Goal: Information Seeking & Learning: Learn about a topic

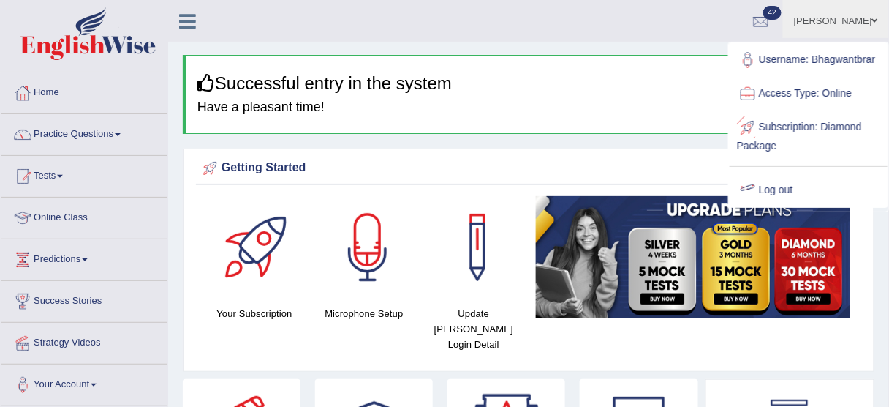
click at [774, 182] on link "Log out" at bounding box center [809, 190] width 158 height 34
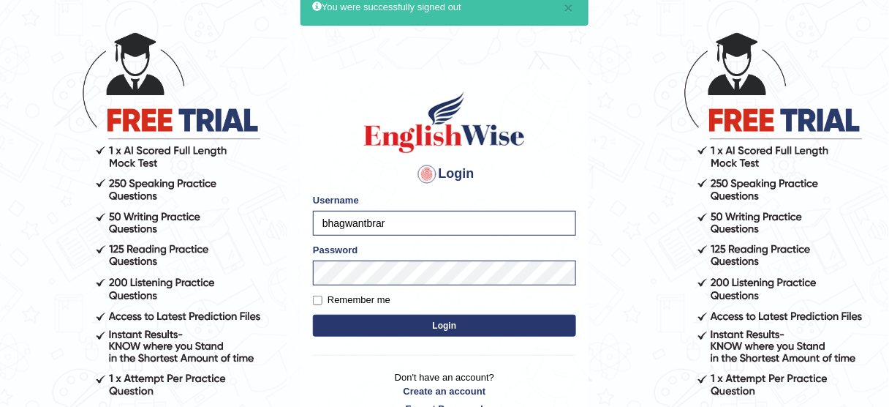
scroll to position [58, 0]
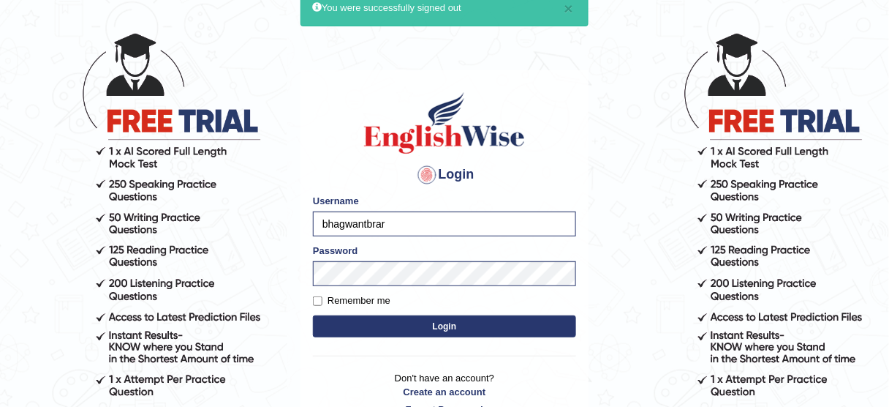
click at [614, 137] on body "× You were successfully signed out Login Please fix the following errors: Usern…" at bounding box center [444, 190] width 889 height 407
click at [549, 224] on input "bhagwantbrar" at bounding box center [444, 223] width 263 height 25
type input "KaurRavinder"
click at [509, 317] on button "Login" at bounding box center [444, 326] width 263 height 22
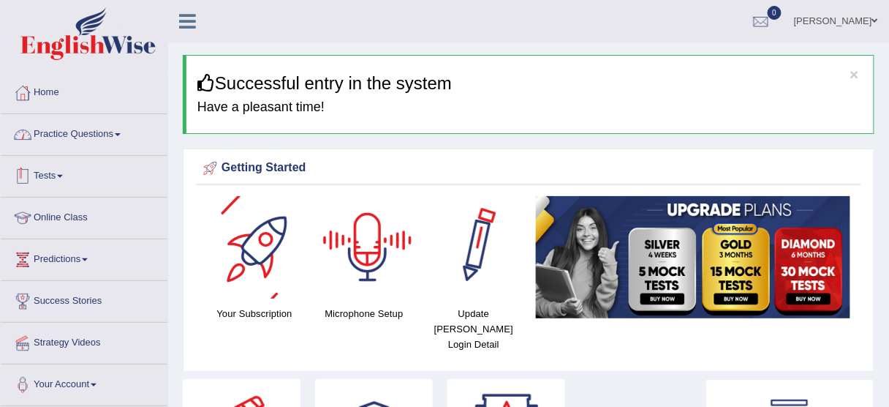
click at [110, 126] on link "Practice Questions" at bounding box center [84, 132] width 167 height 37
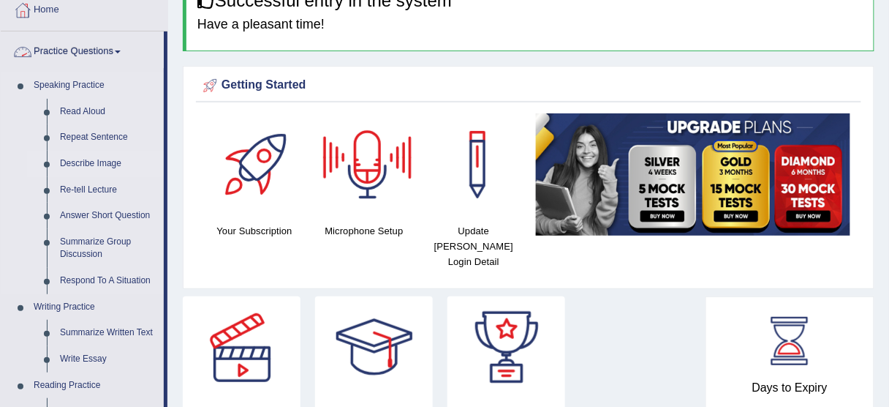
scroll to position [117, 0]
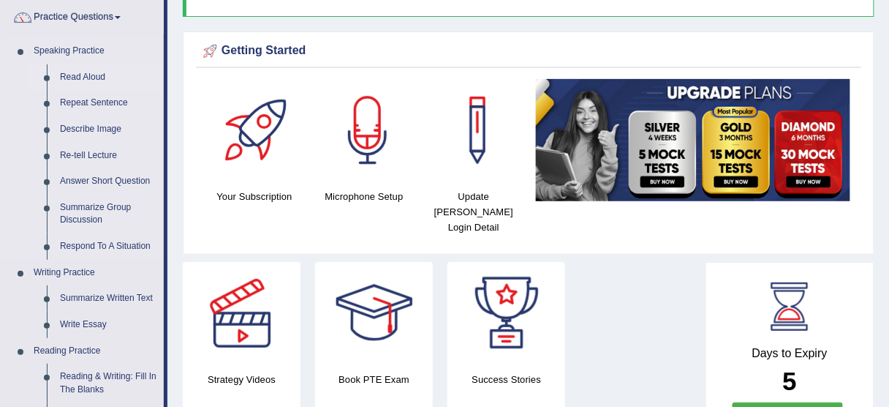
click at [94, 72] on link "Read Aloud" at bounding box center [108, 77] width 110 height 26
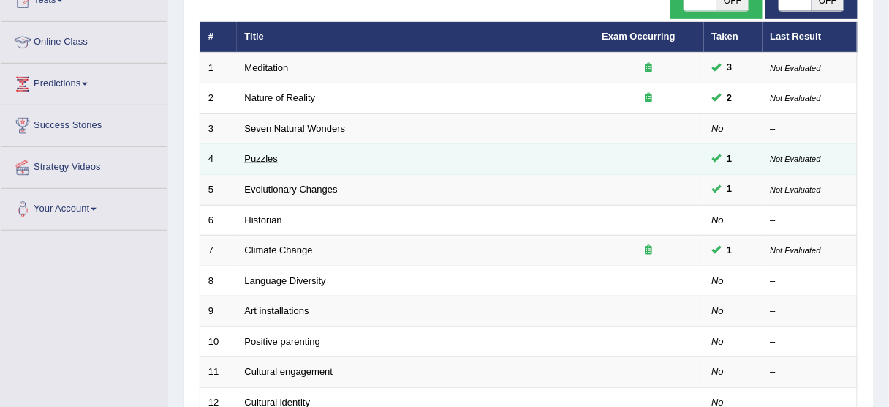
click at [268, 157] on link "Puzzles" at bounding box center [262, 158] width 34 height 11
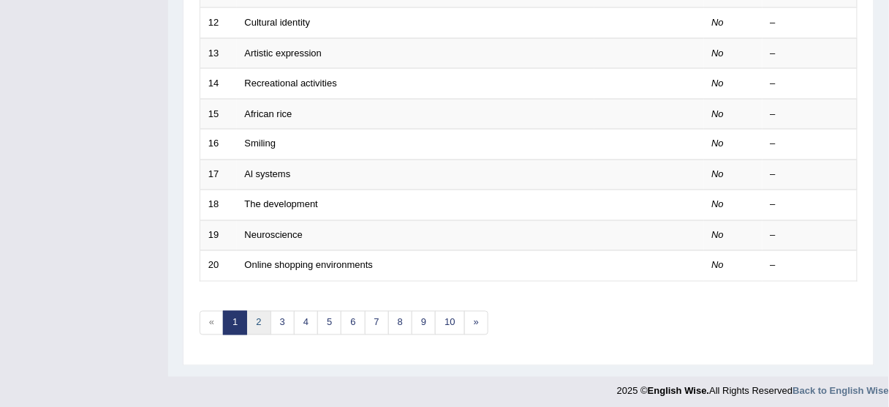
click at [258, 311] on link "2" at bounding box center [258, 323] width 24 height 24
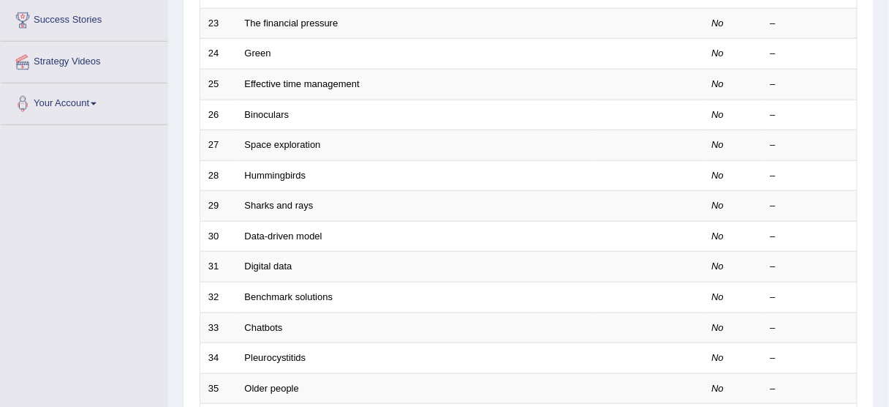
scroll to position [526, 0]
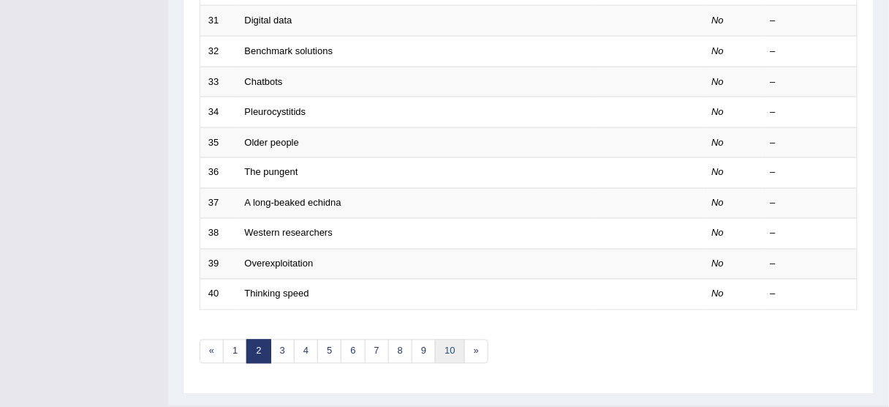
click at [450, 344] on link "10" at bounding box center [449, 351] width 29 height 24
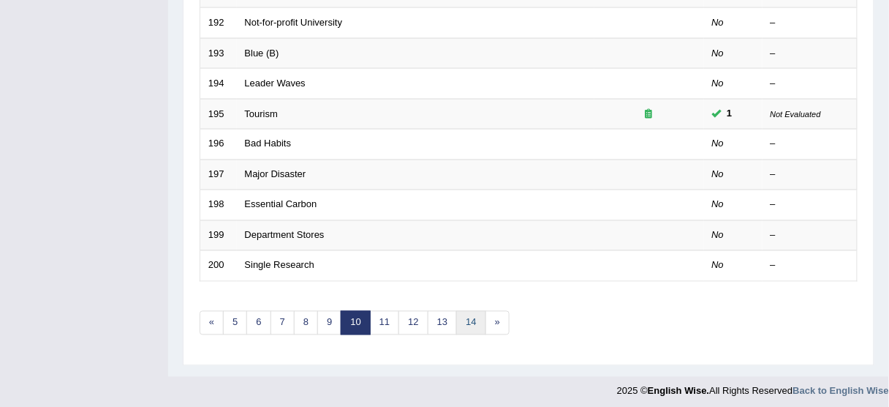
click at [467, 317] on link "14" at bounding box center [470, 323] width 29 height 24
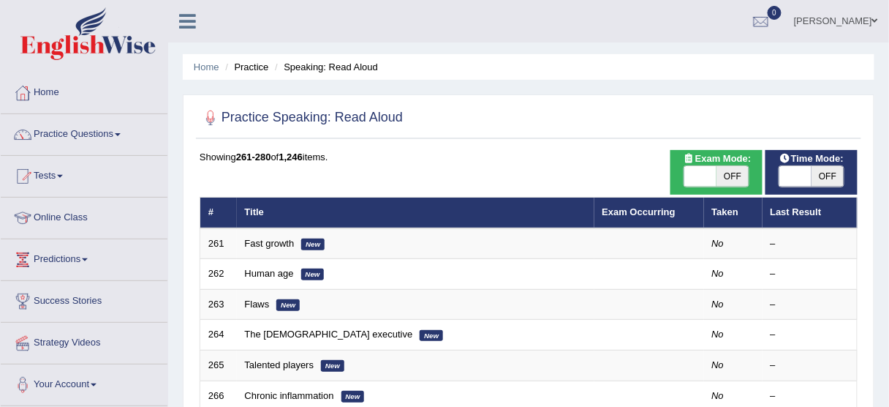
click at [740, 167] on span "OFF" at bounding box center [733, 176] width 32 height 20
checkbox input "true"
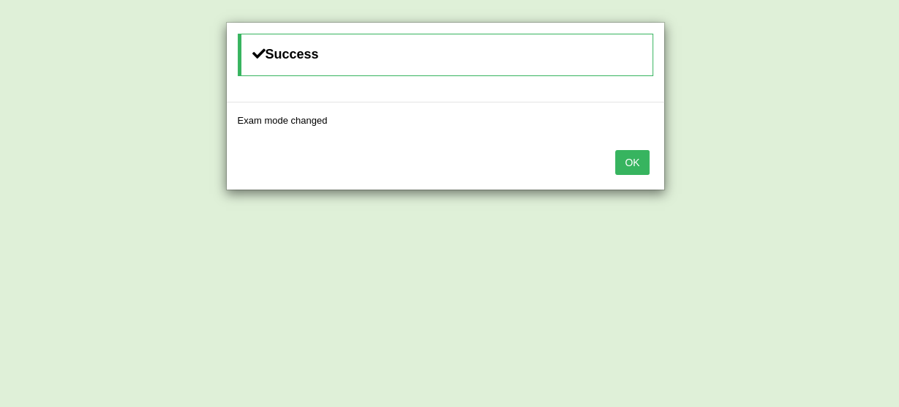
click at [626, 160] on button "OK" at bounding box center [632, 162] width 34 height 25
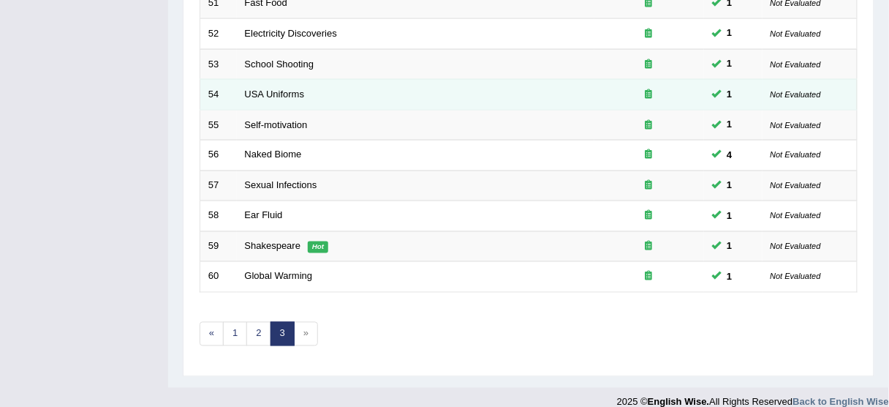
scroll to position [555, 0]
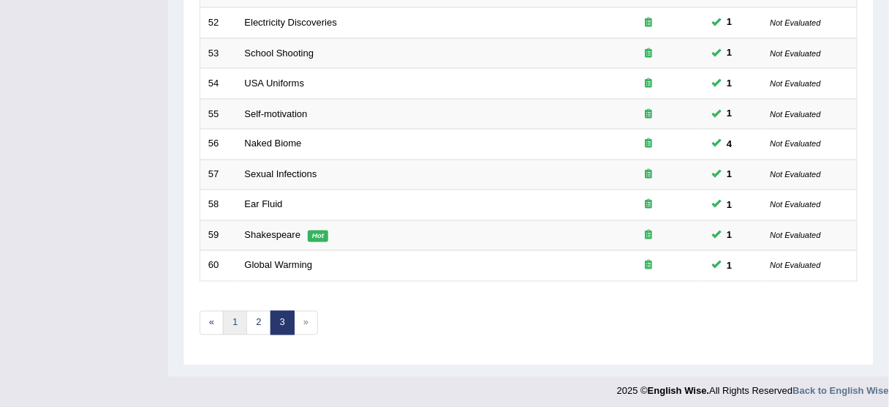
click at [238, 311] on link "1" at bounding box center [235, 323] width 24 height 24
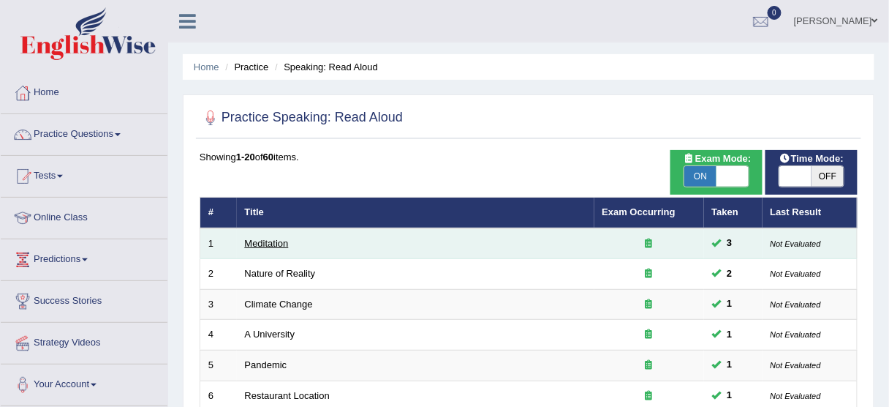
click at [251, 243] on link "Meditation" at bounding box center [267, 243] width 44 height 11
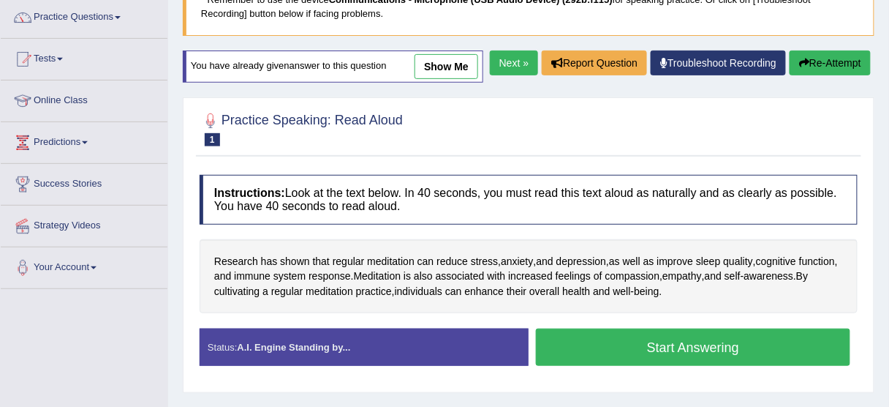
click at [442, 74] on link "show me" at bounding box center [447, 66] width 64 height 25
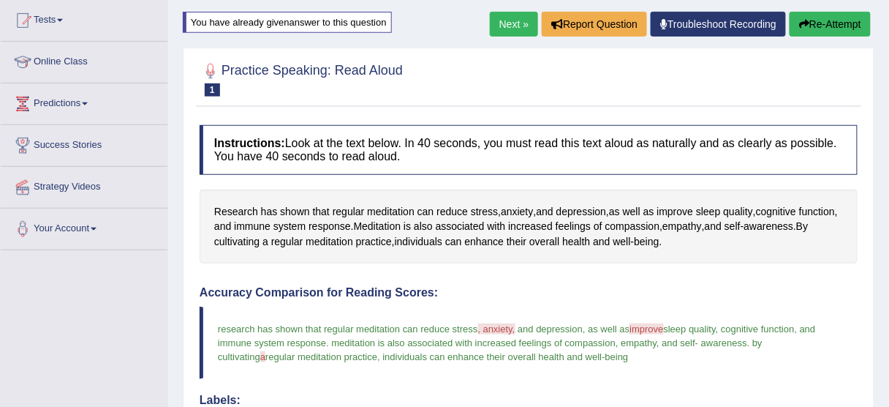
scroll to position [128, 0]
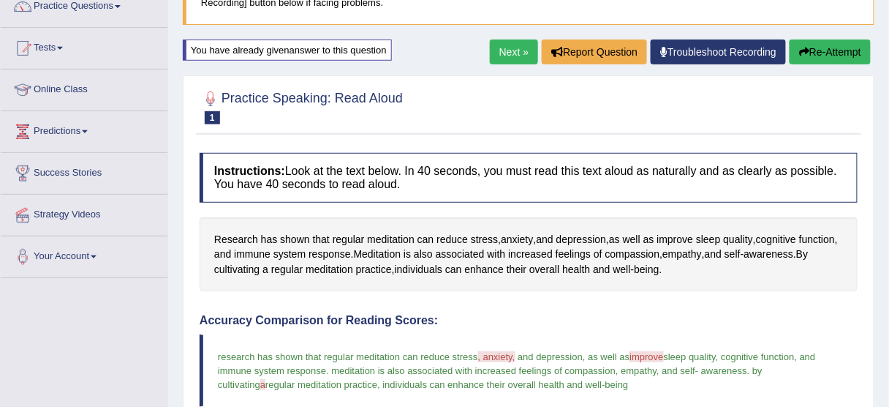
click at [518, 54] on link "Next »" at bounding box center [514, 51] width 48 height 25
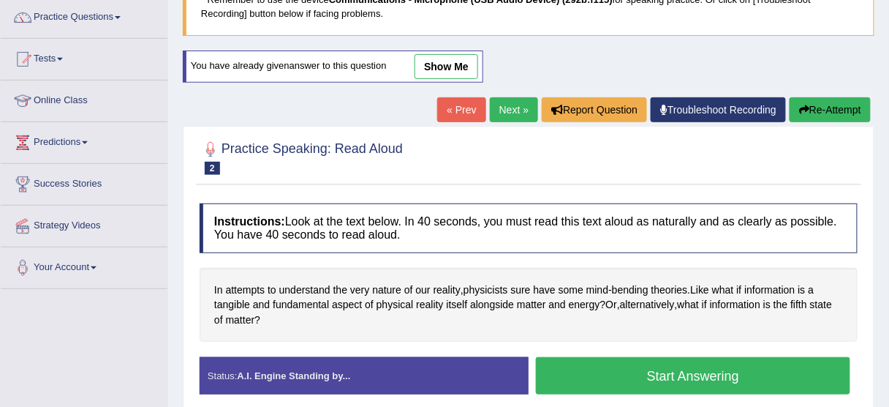
click at [434, 65] on link "show me" at bounding box center [447, 66] width 64 height 25
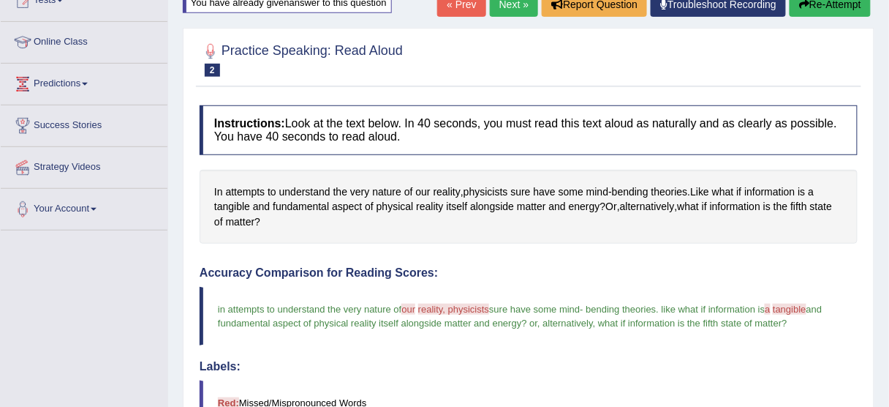
scroll to position [173, 0]
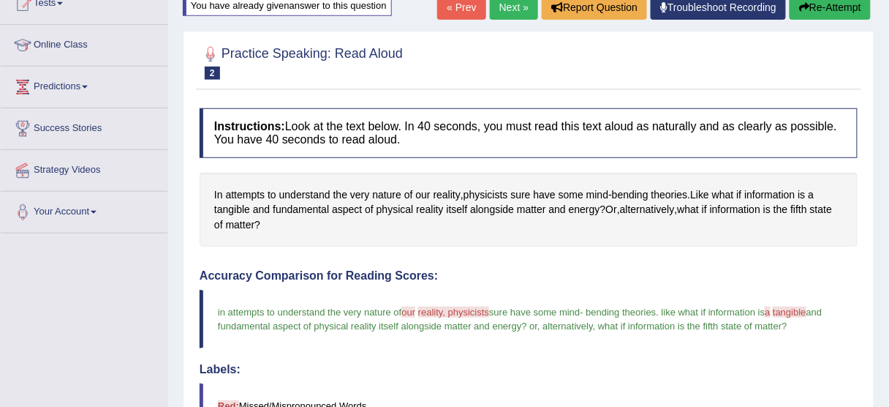
click at [503, 13] on link "Next »" at bounding box center [514, 7] width 48 height 25
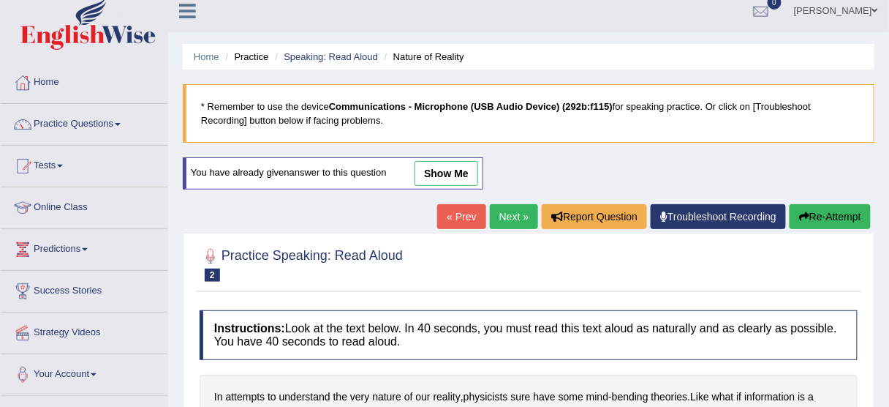
click at [498, 204] on link "Next »" at bounding box center [514, 216] width 48 height 25
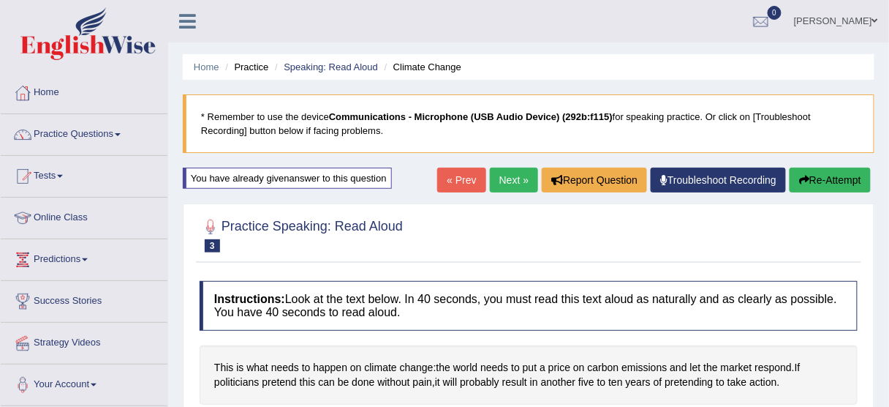
click at [500, 178] on link "Next »" at bounding box center [514, 179] width 48 height 25
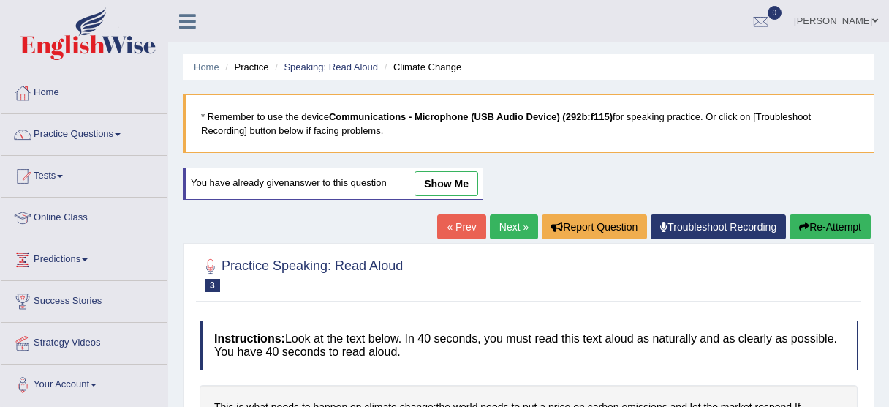
click at [502, 216] on link "Next »" at bounding box center [514, 226] width 48 height 25
click at [467, 181] on link "show me" at bounding box center [447, 183] width 64 height 25
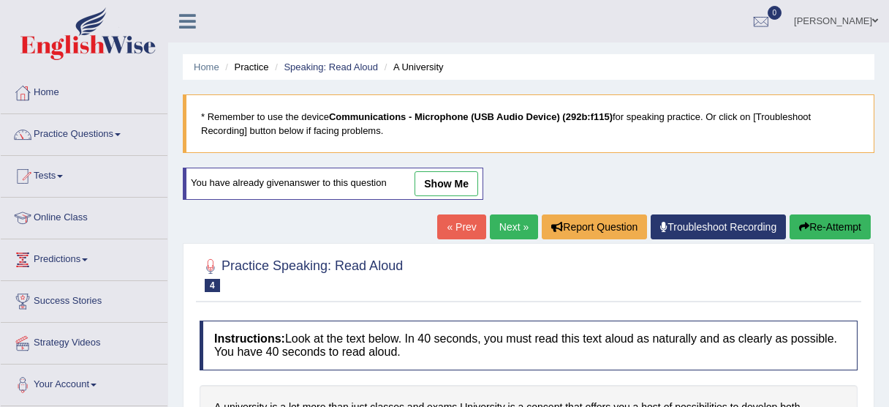
click at [504, 252] on div at bounding box center [529, 274] width 658 height 45
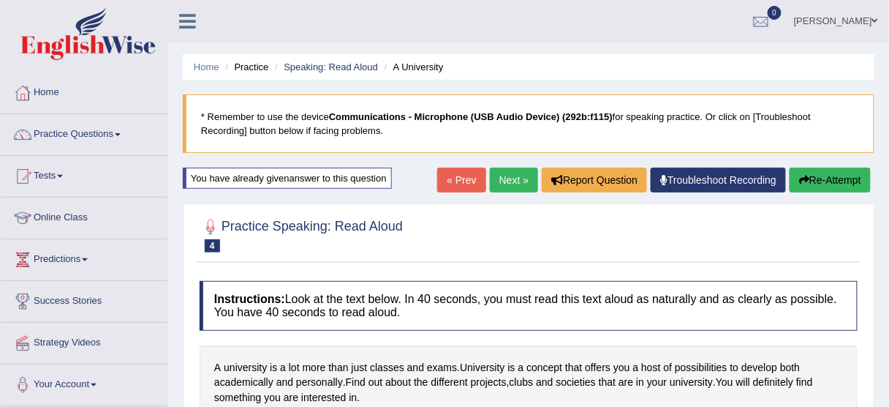
click at [503, 187] on link "Next »" at bounding box center [514, 179] width 48 height 25
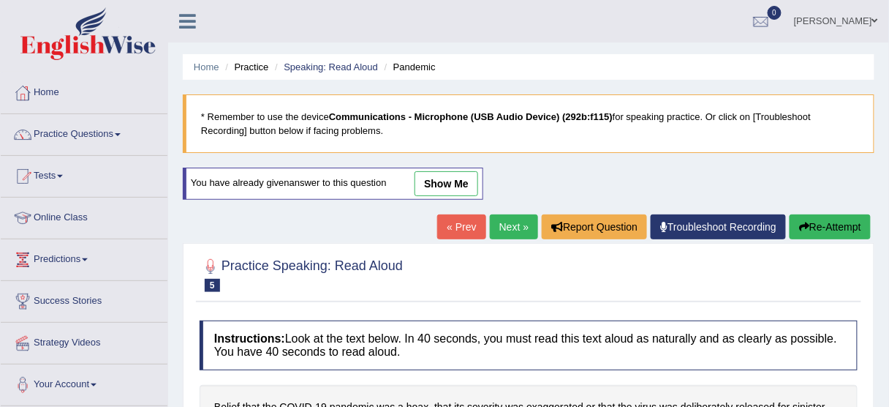
scroll to position [58, 0]
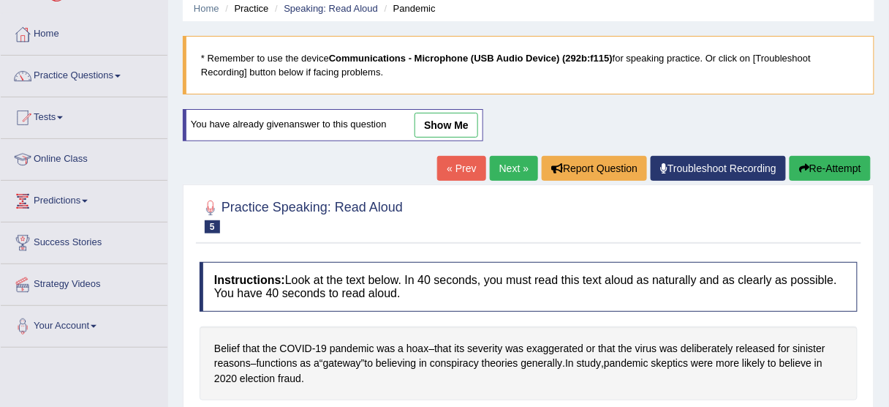
click at [469, 127] on link "show me" at bounding box center [447, 125] width 64 height 25
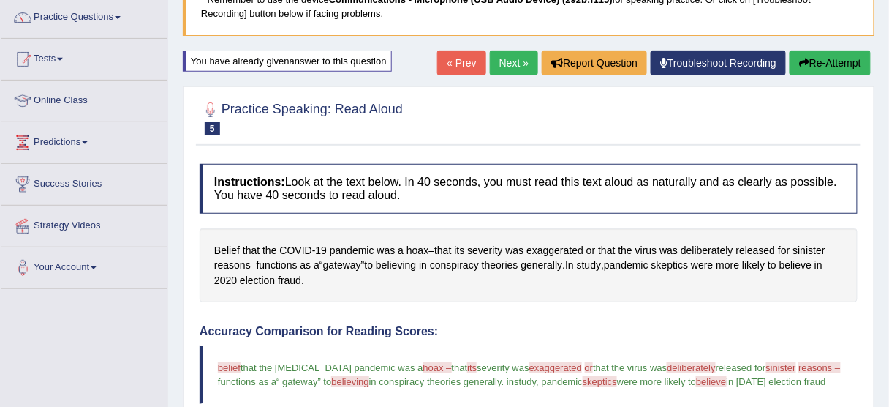
scroll to position [117, 0]
click at [504, 55] on link "Next »" at bounding box center [514, 62] width 48 height 25
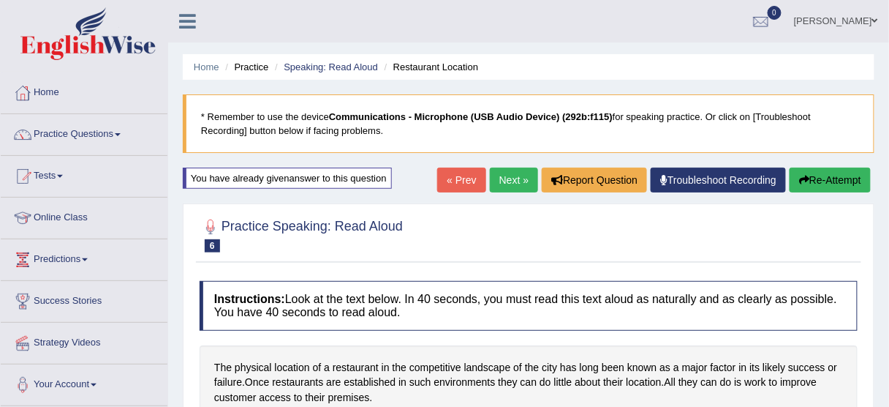
click at [521, 177] on link "Next »" at bounding box center [514, 179] width 48 height 25
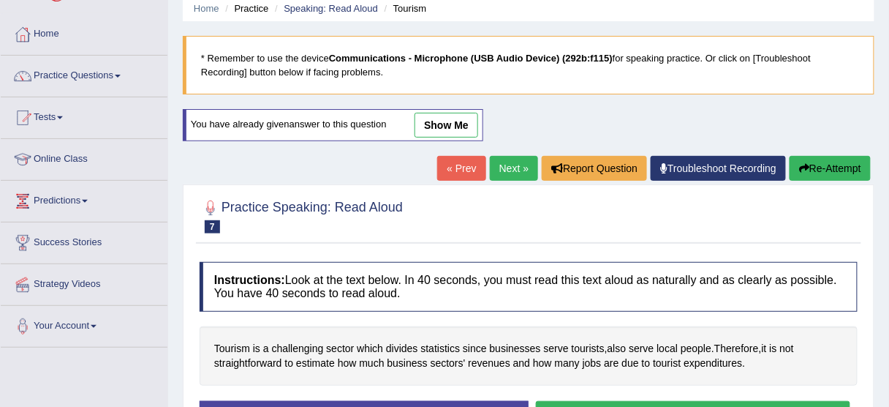
click at [423, 96] on div "Home Practice Speaking: Read Aloud Tourism * Remember to use the device Communi…" at bounding box center [528, 307] width 721 height 731
click at [434, 115] on link "show me" at bounding box center [447, 125] width 64 height 25
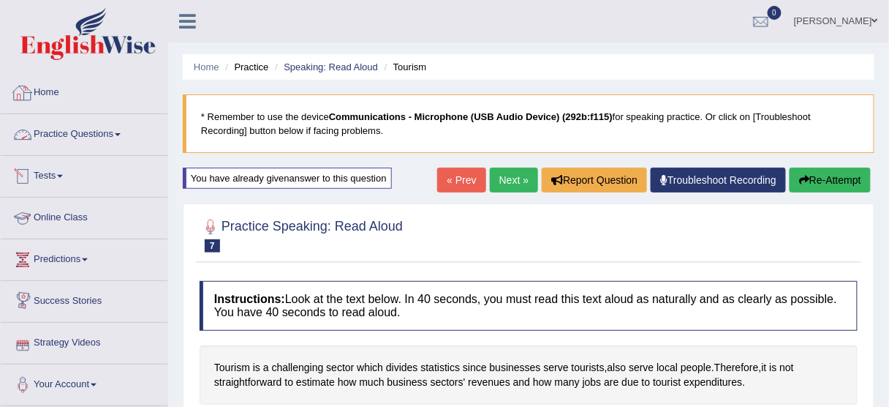
drag, startPoint x: 95, startPoint y: 132, endPoint x: 92, endPoint y: 123, distance: 9.9
click at [95, 133] on link "Practice Questions" at bounding box center [84, 132] width 167 height 37
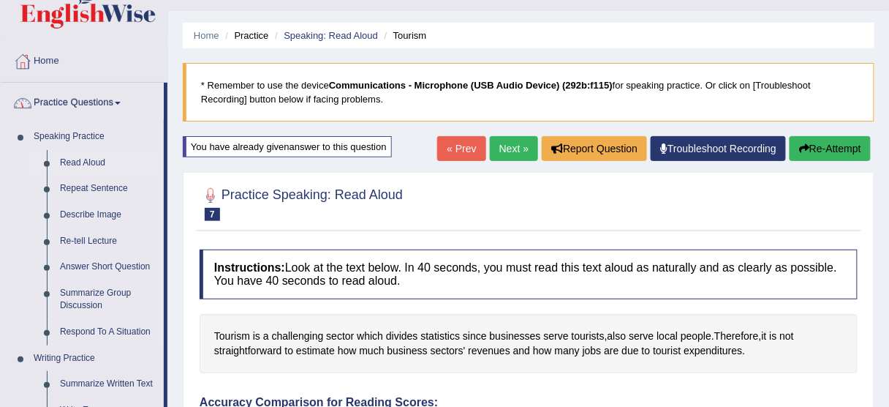
scroll to position [58, 0]
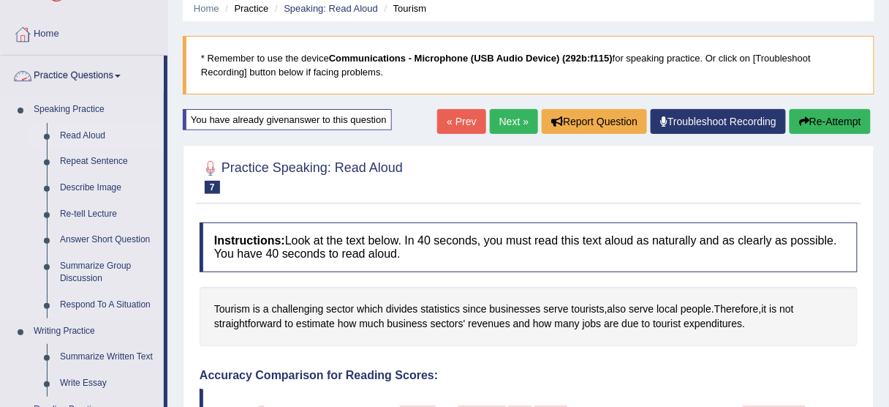
drag, startPoint x: 78, startPoint y: 159, endPoint x: 72, endPoint y: 147, distance: 12.8
click at [79, 160] on link "Repeat Sentence" at bounding box center [108, 161] width 110 height 26
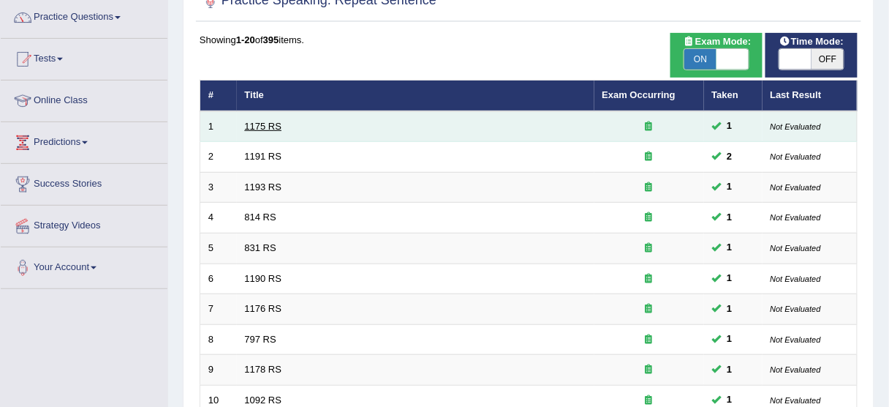
click at [249, 126] on link "1175 RS" at bounding box center [263, 126] width 37 height 11
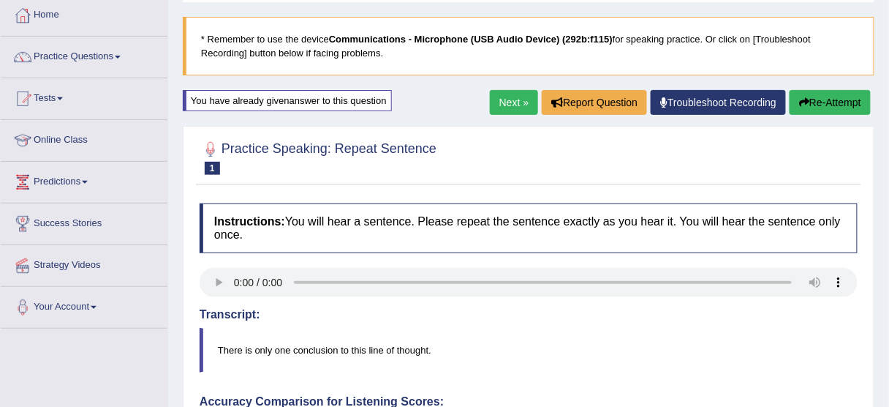
scroll to position [58, 0]
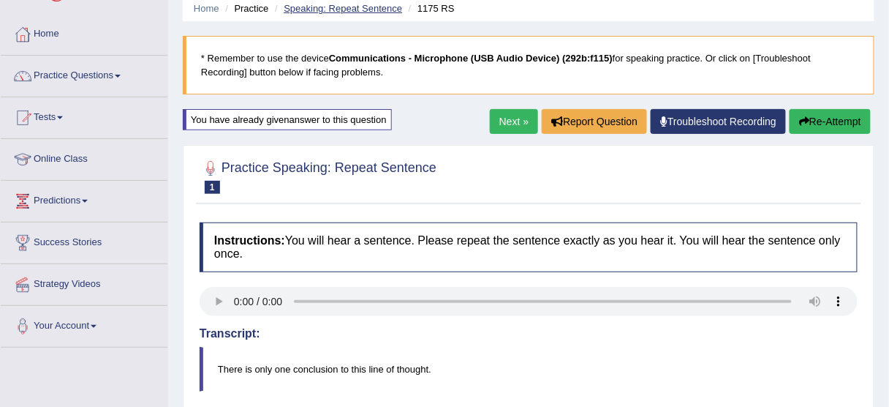
click at [384, 7] on link "Speaking: Repeat Sentence" at bounding box center [343, 8] width 118 height 11
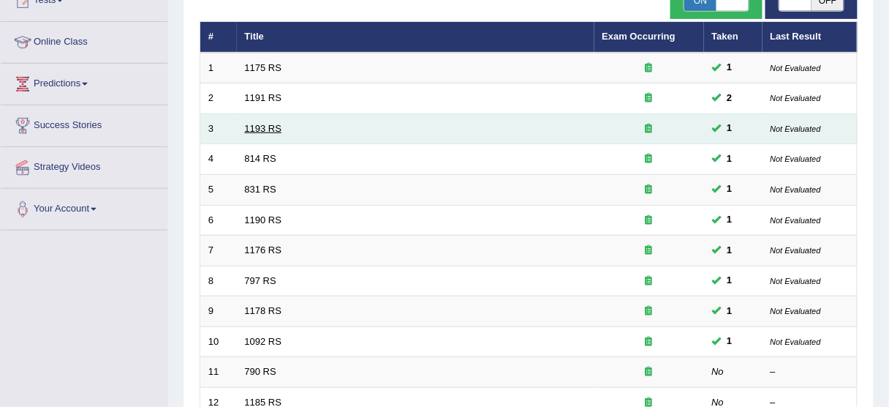
click at [255, 123] on link "1193 RS" at bounding box center [263, 128] width 37 height 11
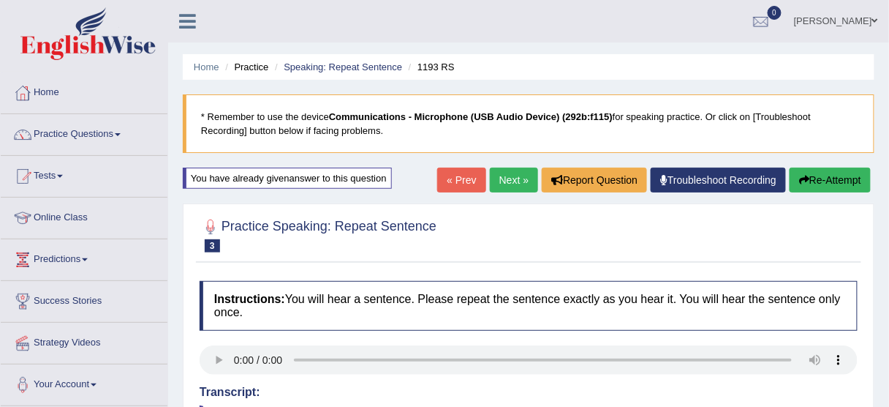
click at [506, 178] on link "Next »" at bounding box center [514, 179] width 48 height 25
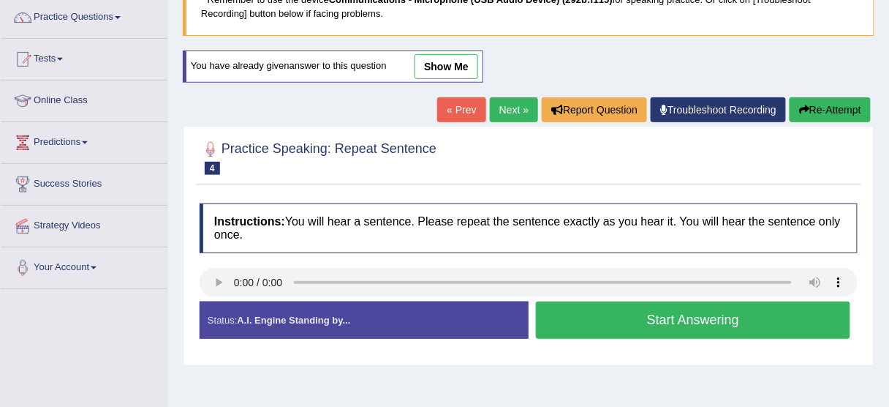
click at [468, 55] on link "show me" at bounding box center [447, 66] width 64 height 25
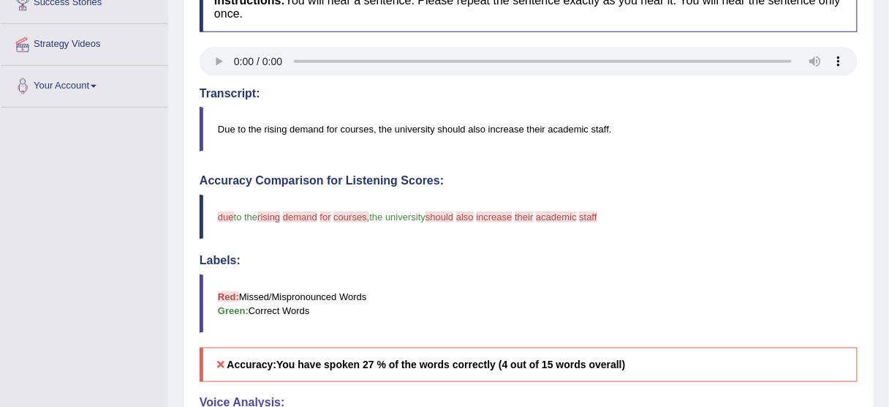
scroll to position [175, 0]
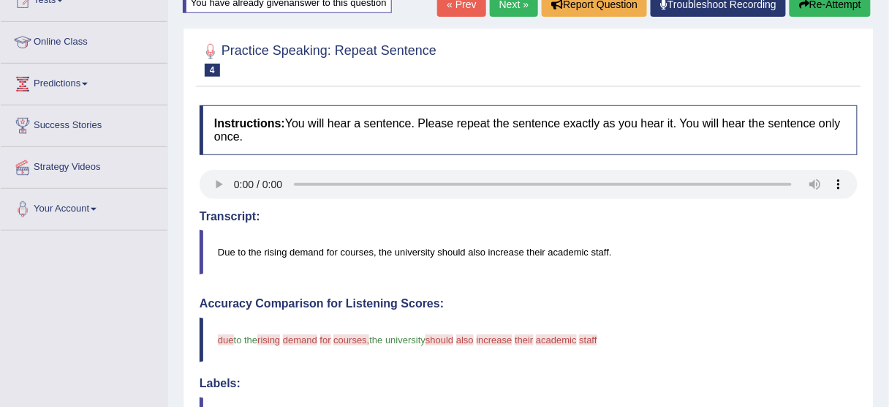
click at [506, 14] on link "Next »" at bounding box center [514, 4] width 48 height 25
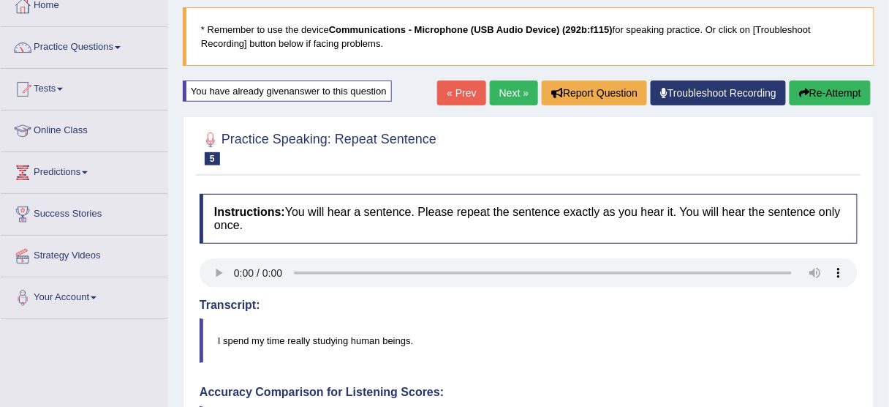
scroll to position [58, 0]
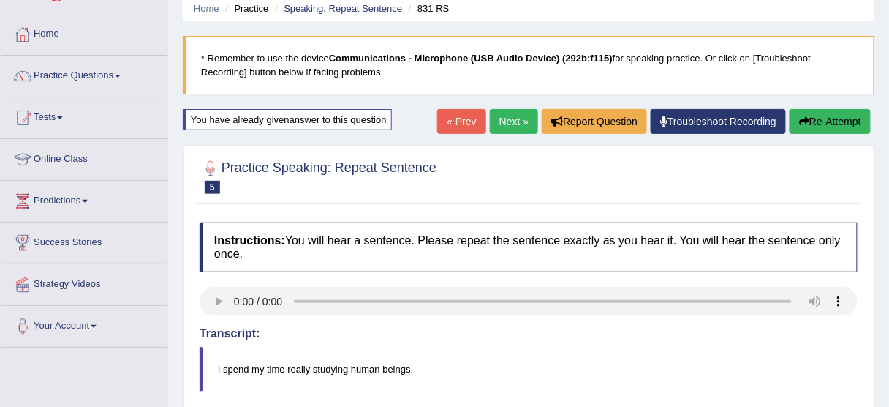
click at [512, 127] on link "Next »" at bounding box center [514, 121] width 48 height 25
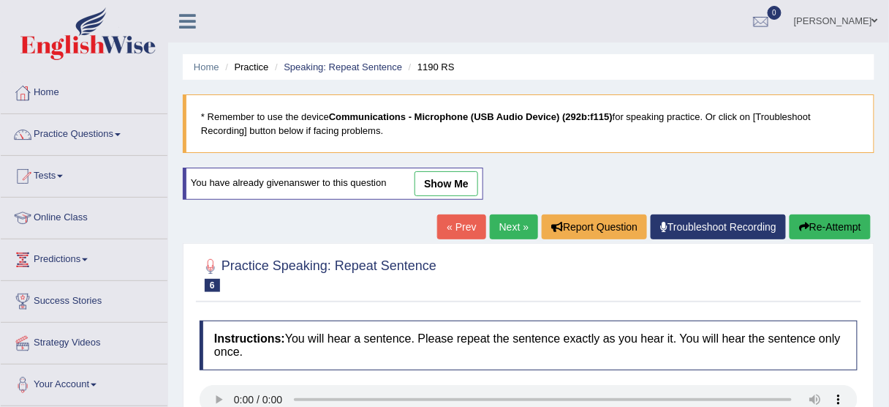
click at [469, 178] on link "show me" at bounding box center [447, 183] width 64 height 25
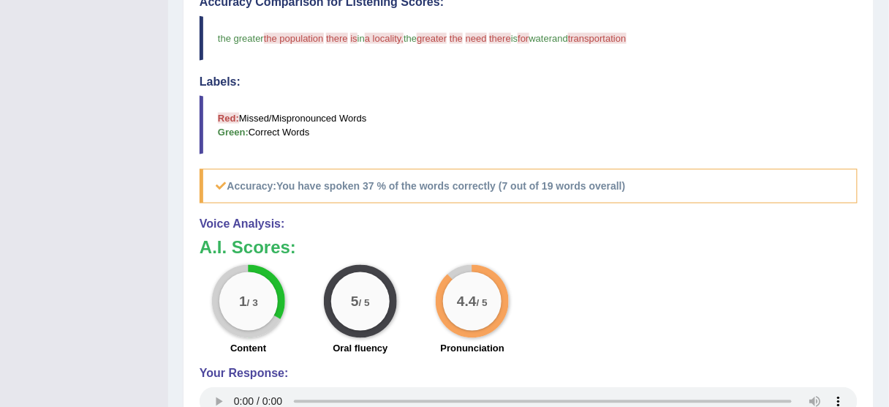
scroll to position [409, 0]
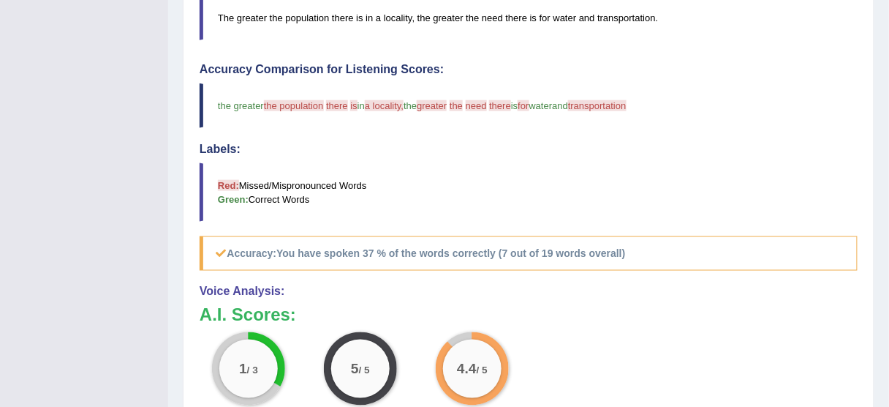
click at [526, 2] on blockquote "The greater the population there is in a locality, the greater the need there i…" at bounding box center [529, 18] width 658 height 45
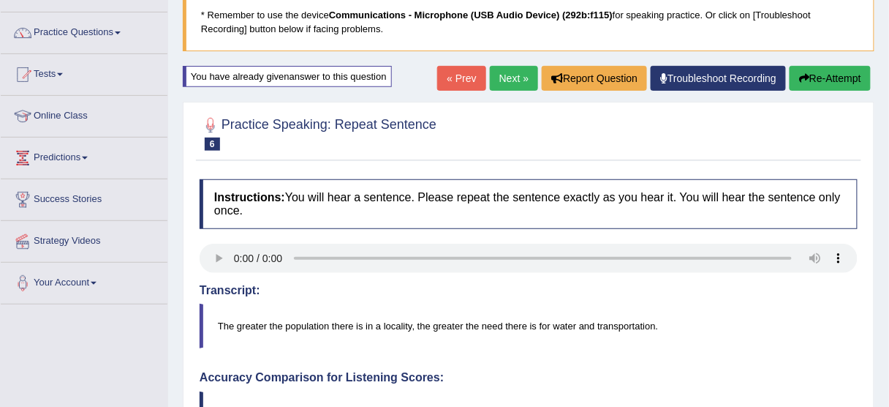
scroll to position [58, 0]
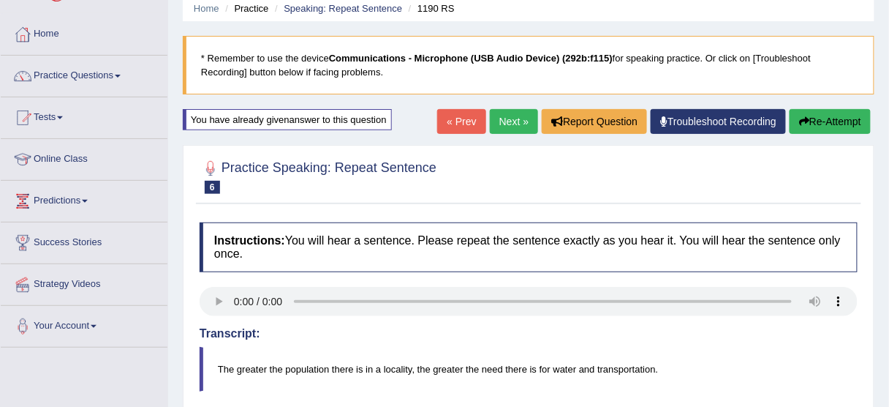
click at [505, 125] on link "Next »" at bounding box center [514, 121] width 48 height 25
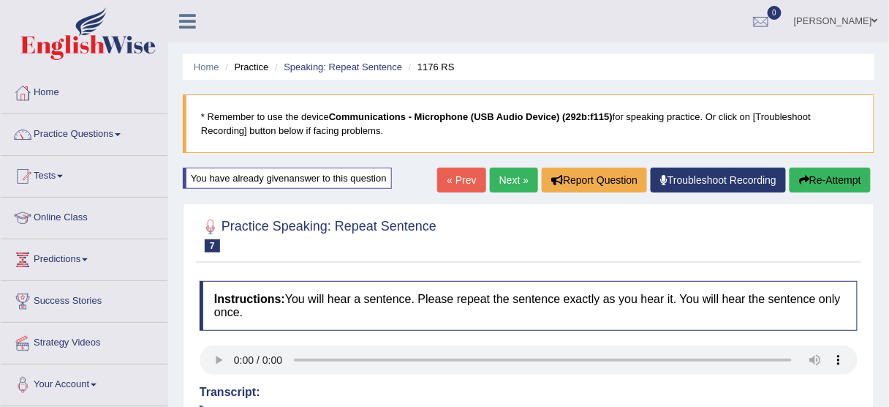
click at [521, 173] on link "Next »" at bounding box center [514, 179] width 48 height 25
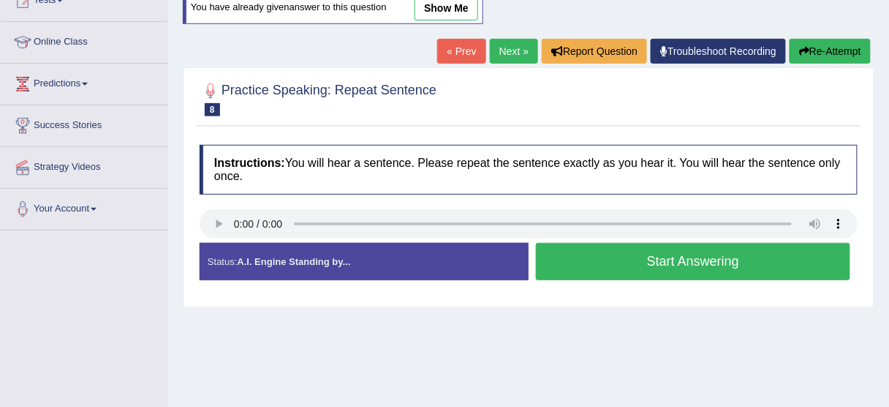
click at [579, 246] on button "Start Answering" at bounding box center [693, 261] width 314 height 37
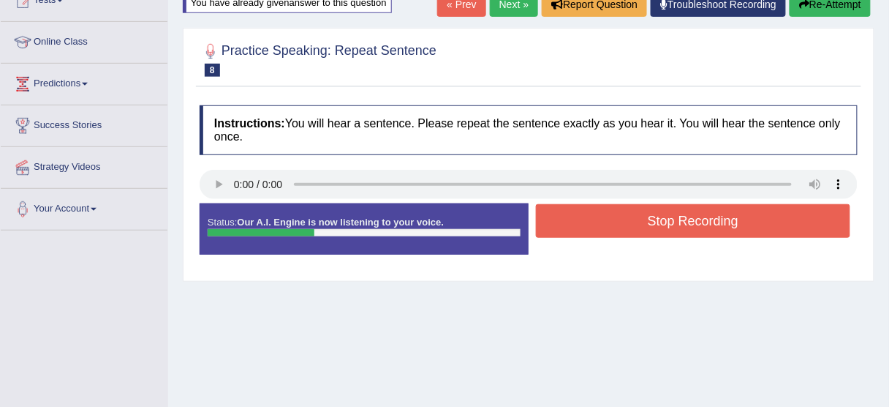
click at [719, 210] on button "Stop Recording" at bounding box center [693, 221] width 314 height 34
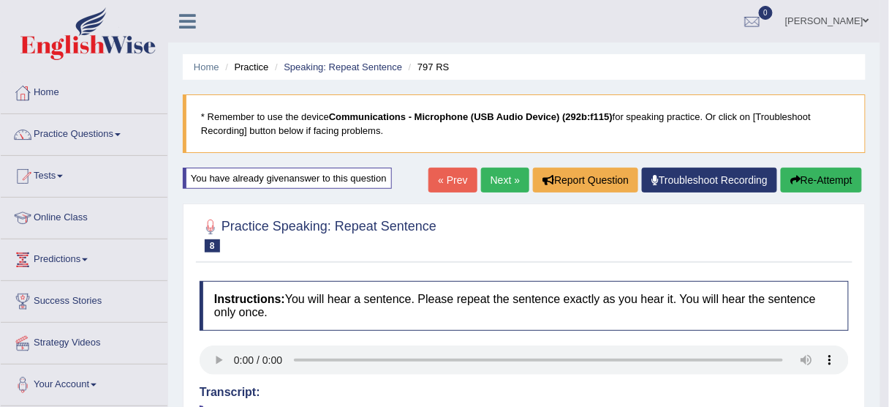
click at [823, 173] on button "Re-Attempt" at bounding box center [821, 179] width 81 height 25
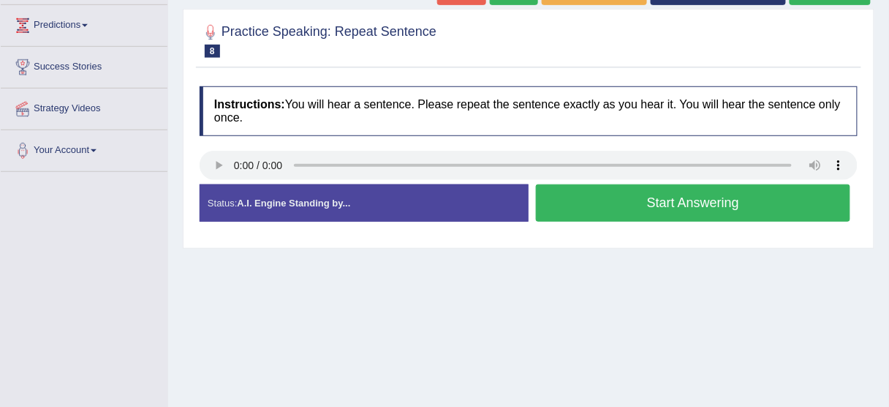
scroll to position [234, 0]
click at [661, 197] on button "Start Answering" at bounding box center [693, 202] width 314 height 37
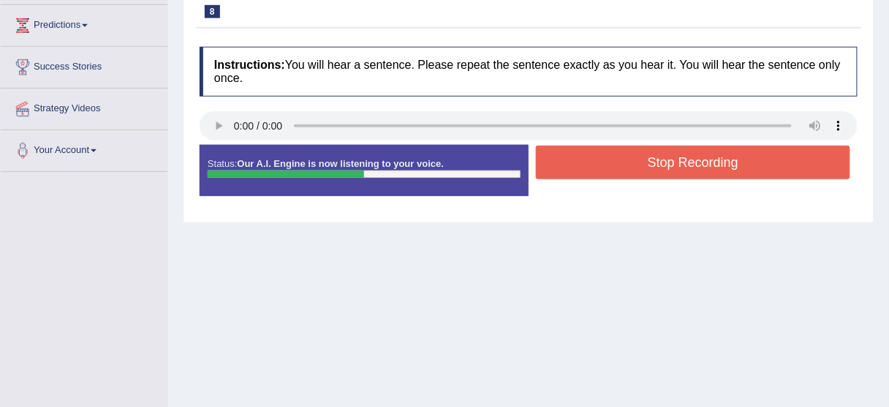
click at [667, 166] on button "Stop Recording" at bounding box center [693, 163] width 314 height 34
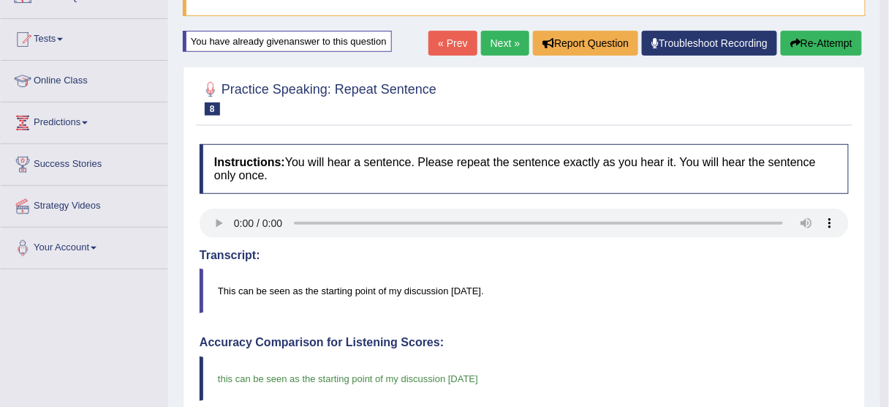
scroll to position [117, 0]
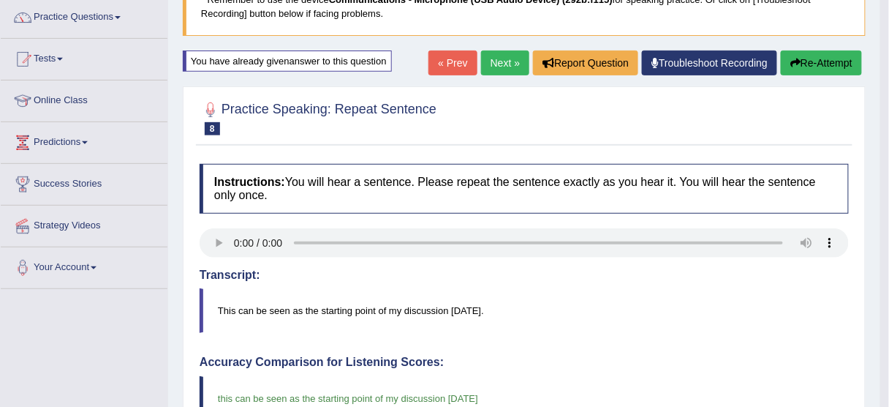
click at [499, 64] on link "Next »" at bounding box center [505, 62] width 48 height 25
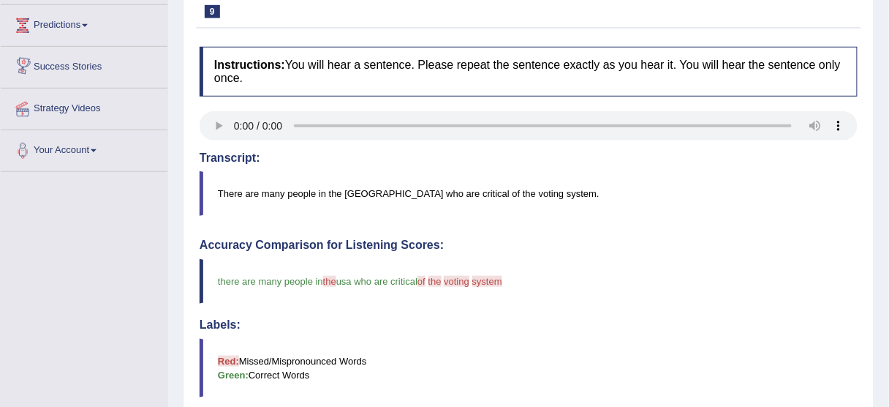
scroll to position [58, 0]
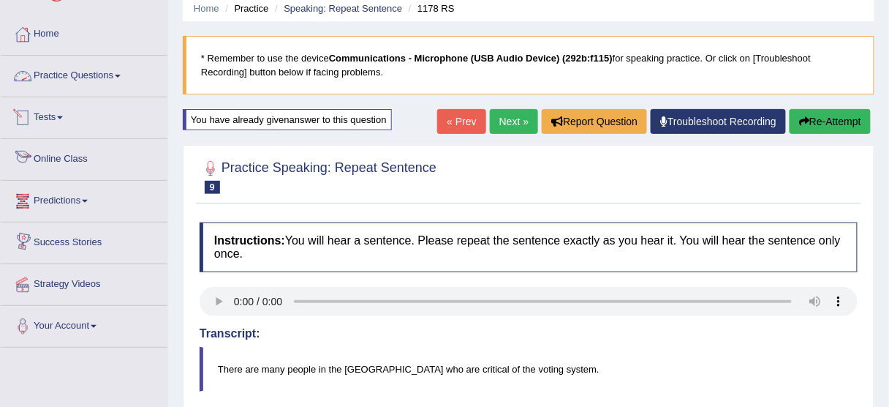
click at [87, 62] on link "Practice Questions" at bounding box center [84, 74] width 167 height 37
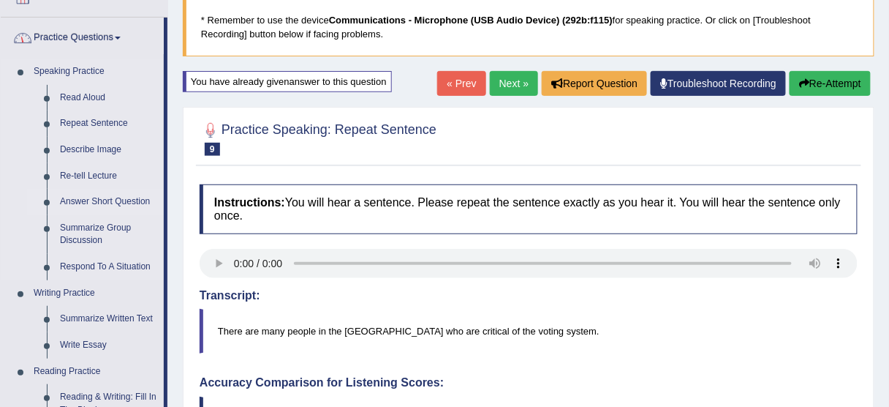
scroll to position [117, 0]
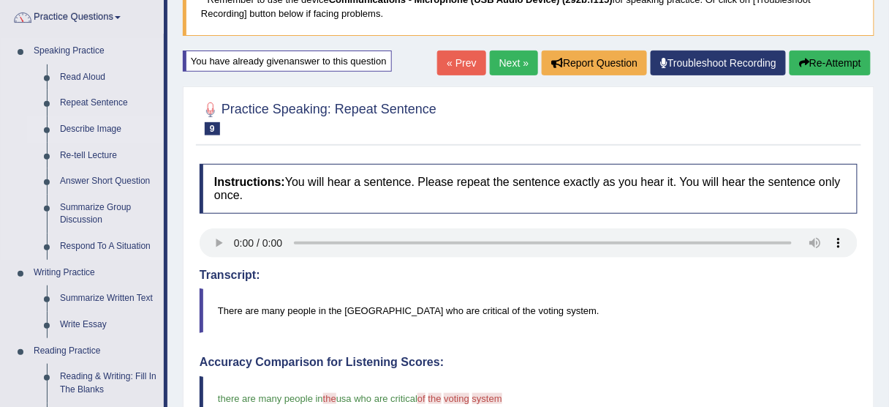
click at [111, 128] on link "Describe Image" at bounding box center [108, 129] width 110 height 26
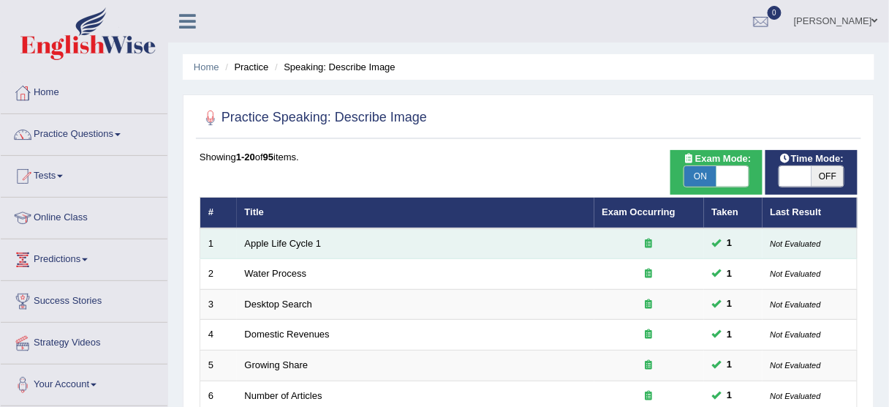
click at [257, 236] on td "Apple Life Cycle 1" at bounding box center [416, 243] width 358 height 31
click at [265, 238] on link "Apple Life Cycle 1" at bounding box center [283, 243] width 77 height 11
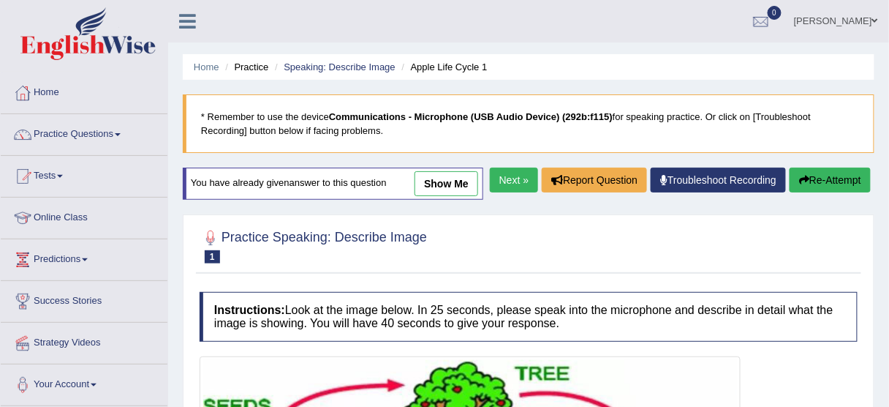
click at [437, 184] on link "show me" at bounding box center [447, 183] width 64 height 25
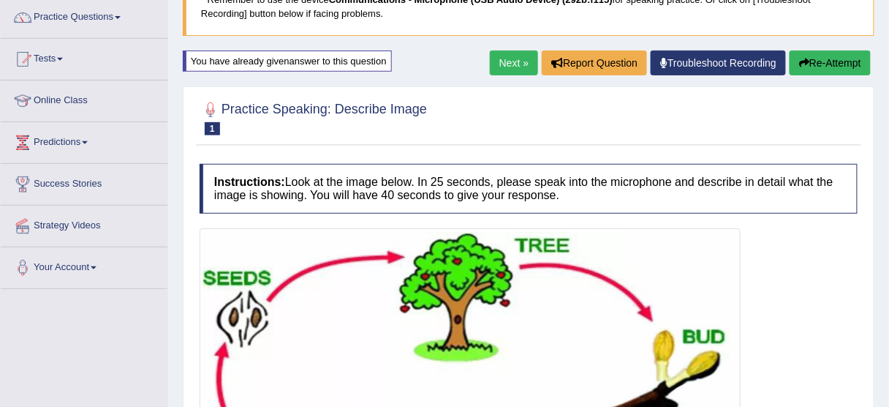
scroll to position [117, 0]
click at [500, 61] on link "Next »" at bounding box center [514, 62] width 48 height 25
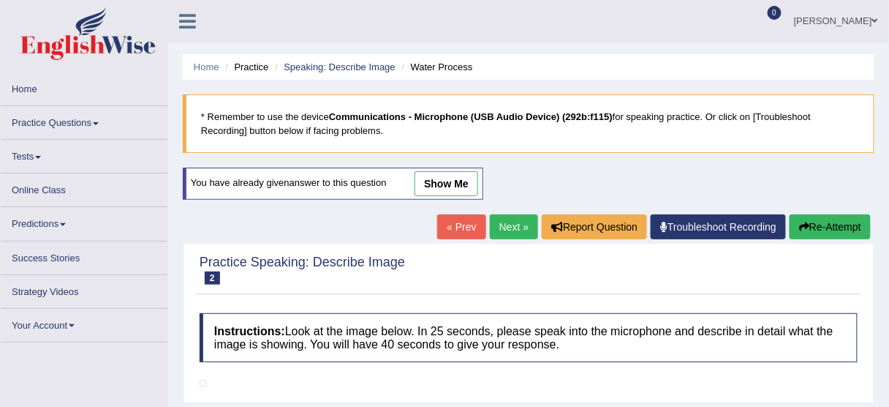
click at [460, 181] on link "show me" at bounding box center [447, 183] width 64 height 25
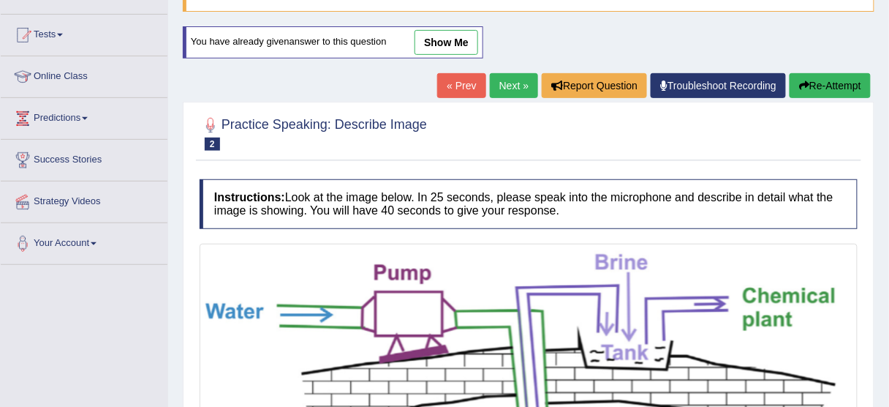
scroll to position [117, 0]
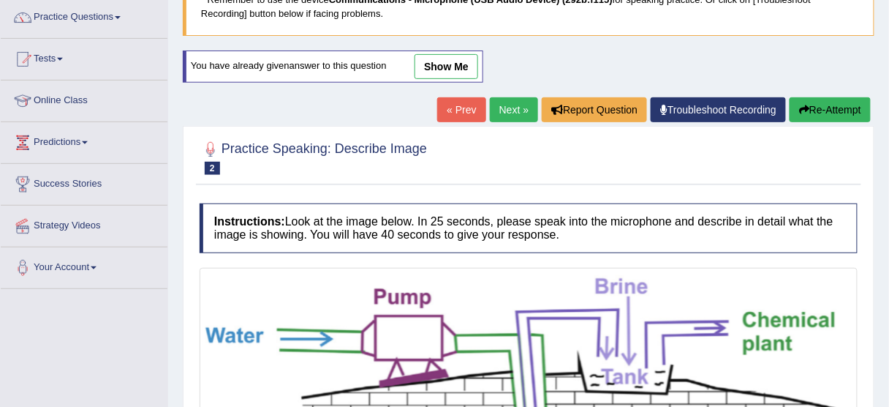
click at [445, 59] on link "show me" at bounding box center [447, 66] width 64 height 25
click at [515, 135] on div at bounding box center [529, 157] width 658 height 45
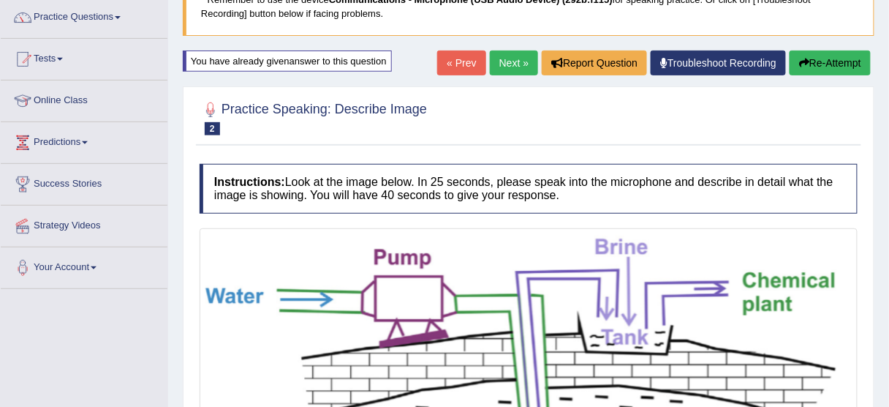
click at [512, 61] on link "Next »" at bounding box center [514, 62] width 48 height 25
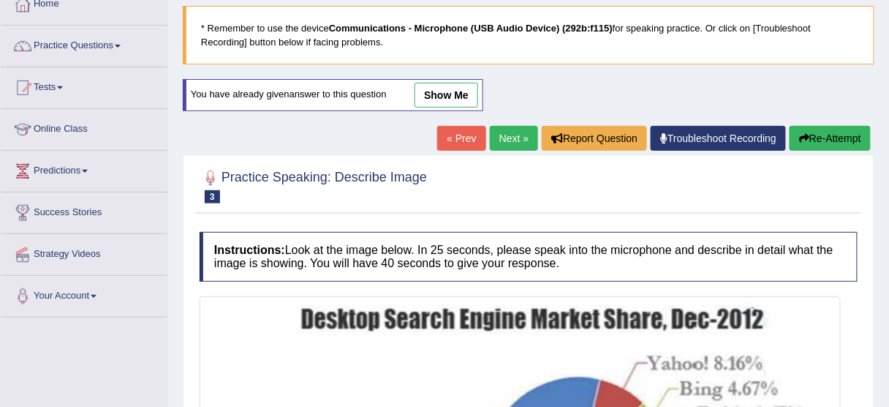
scroll to position [42, 0]
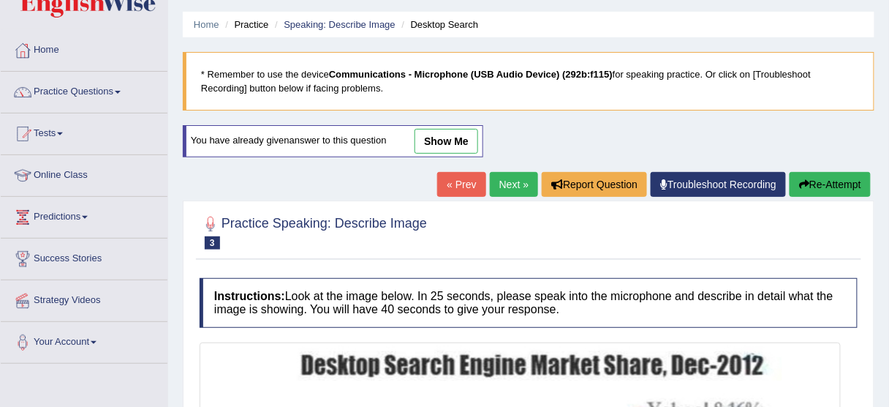
click at [469, 133] on link "show me" at bounding box center [447, 141] width 64 height 25
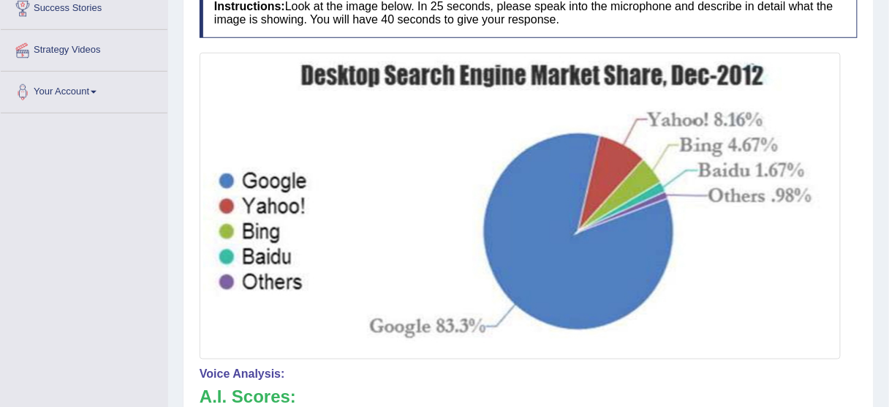
scroll to position [117, 0]
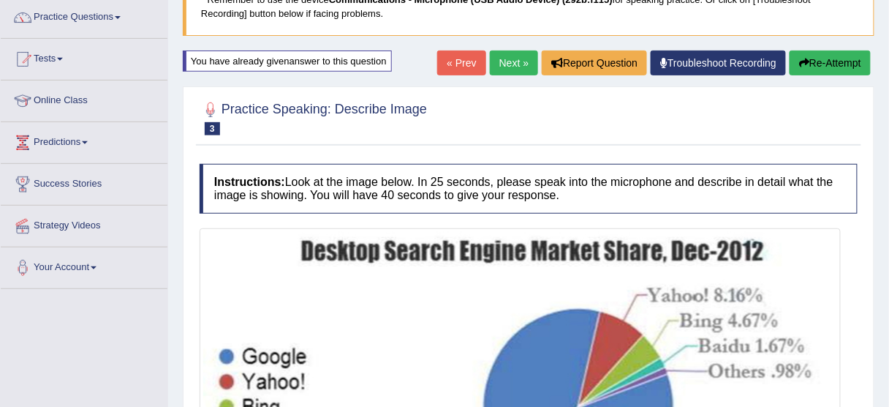
click at [510, 64] on link "Next »" at bounding box center [514, 62] width 48 height 25
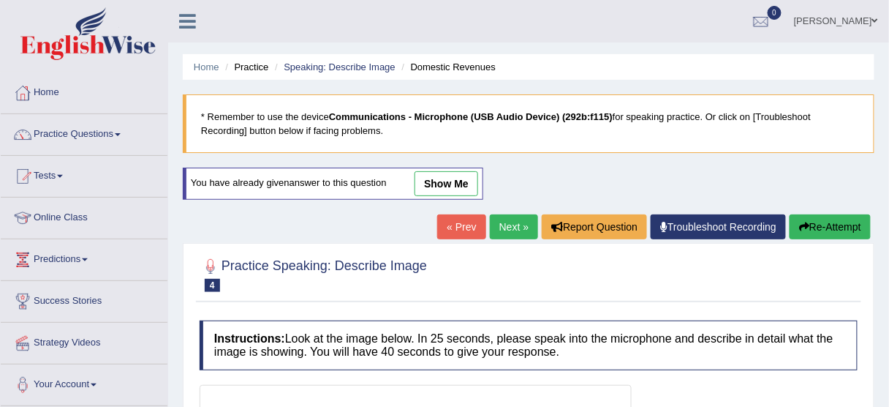
click at [457, 173] on link "show me" at bounding box center [447, 183] width 64 height 25
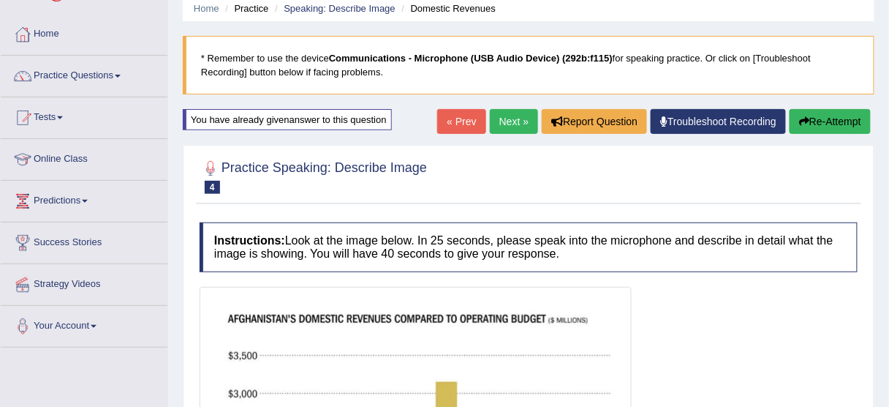
scroll to position [58, 0]
click at [516, 114] on link "Next »" at bounding box center [514, 121] width 48 height 25
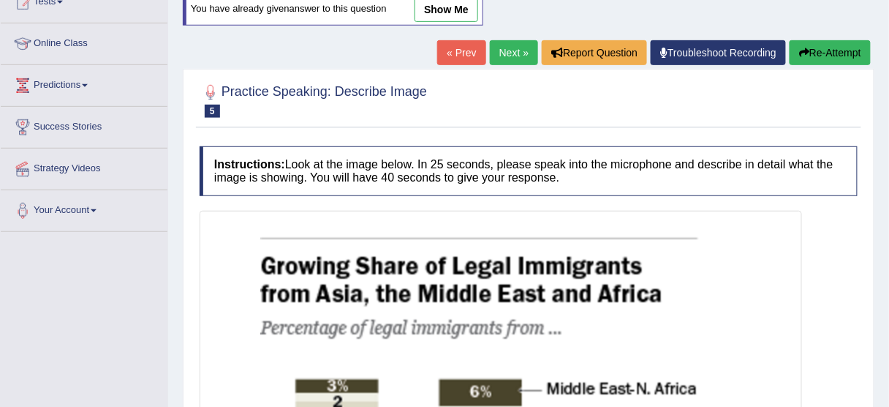
scroll to position [106, 0]
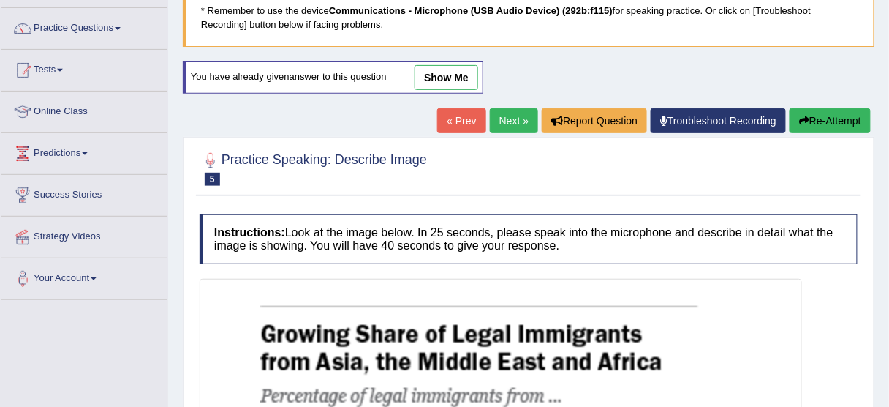
click at [472, 70] on link "show me" at bounding box center [447, 77] width 64 height 25
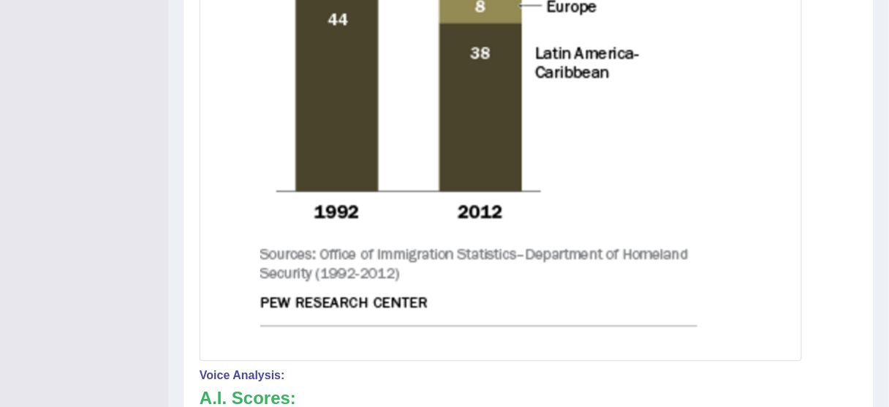
scroll to position [983, 0]
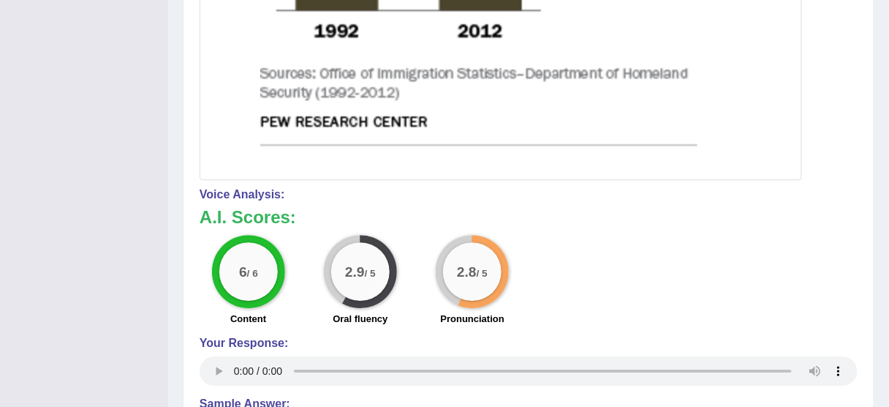
click at [216, 320] on div "Voice Analysis: A.I. Scores: 6 / 6 Content 2.9 / 5 Oral fluency 2.8 / 5 Pronunc…" at bounding box center [529, 289] width 658 height 202
click at [216, 320] on div "6 / 6 Content" at bounding box center [248, 282] width 112 height 94
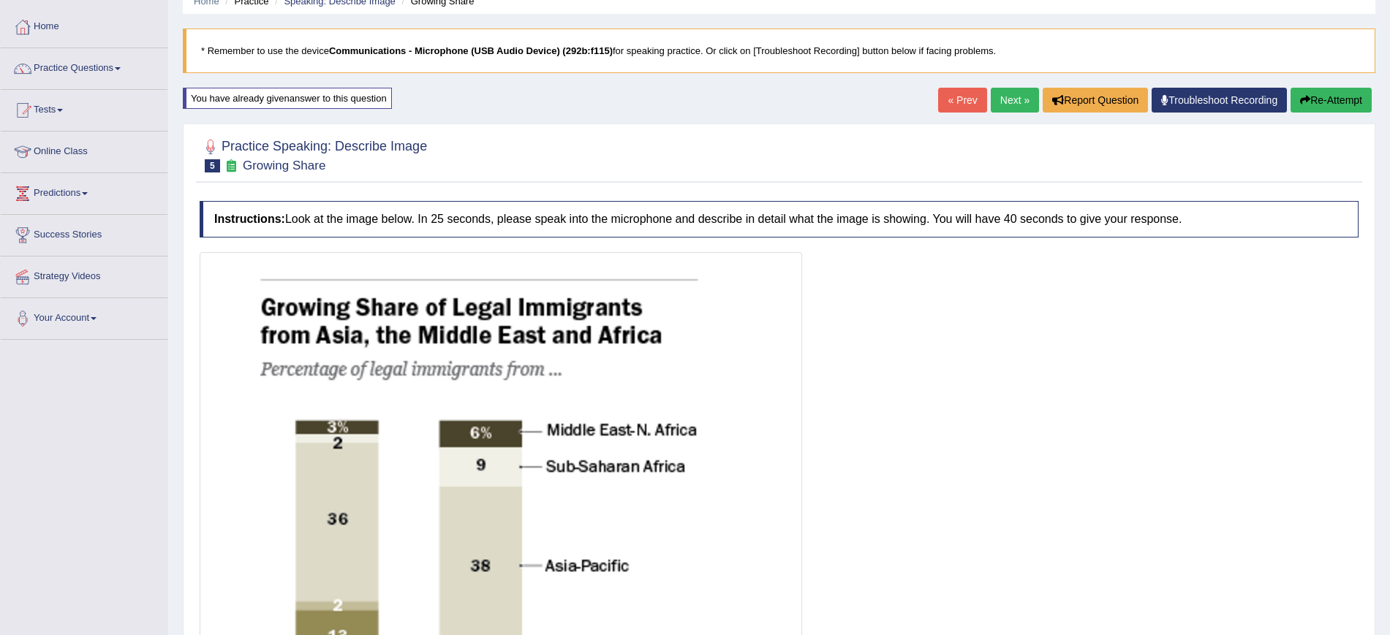
scroll to position [0, 0]
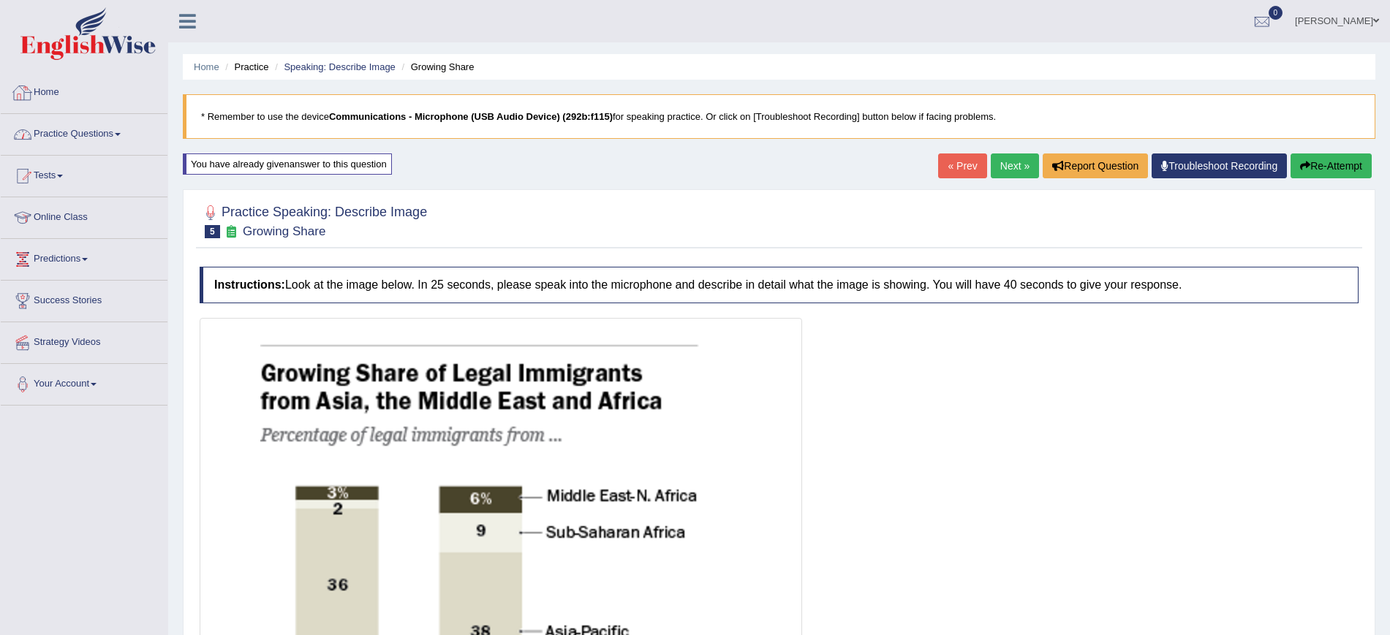
click at [116, 127] on link "Practice Questions" at bounding box center [84, 132] width 167 height 37
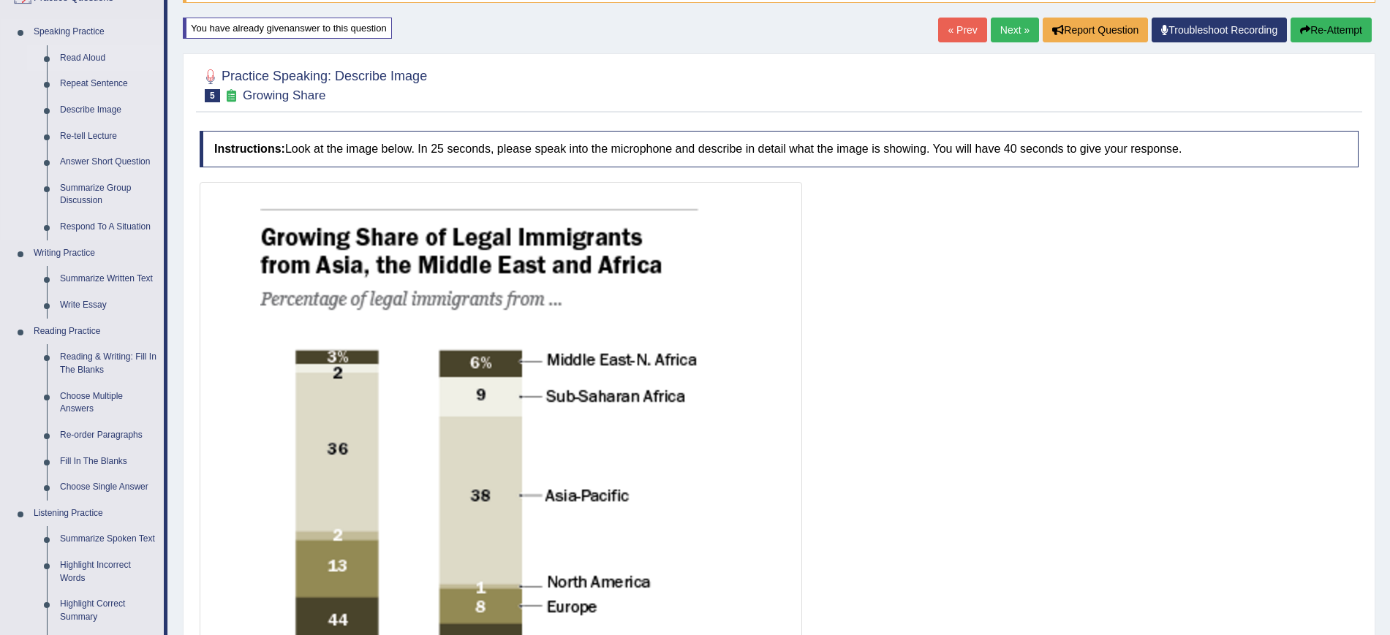
scroll to position [183, 0]
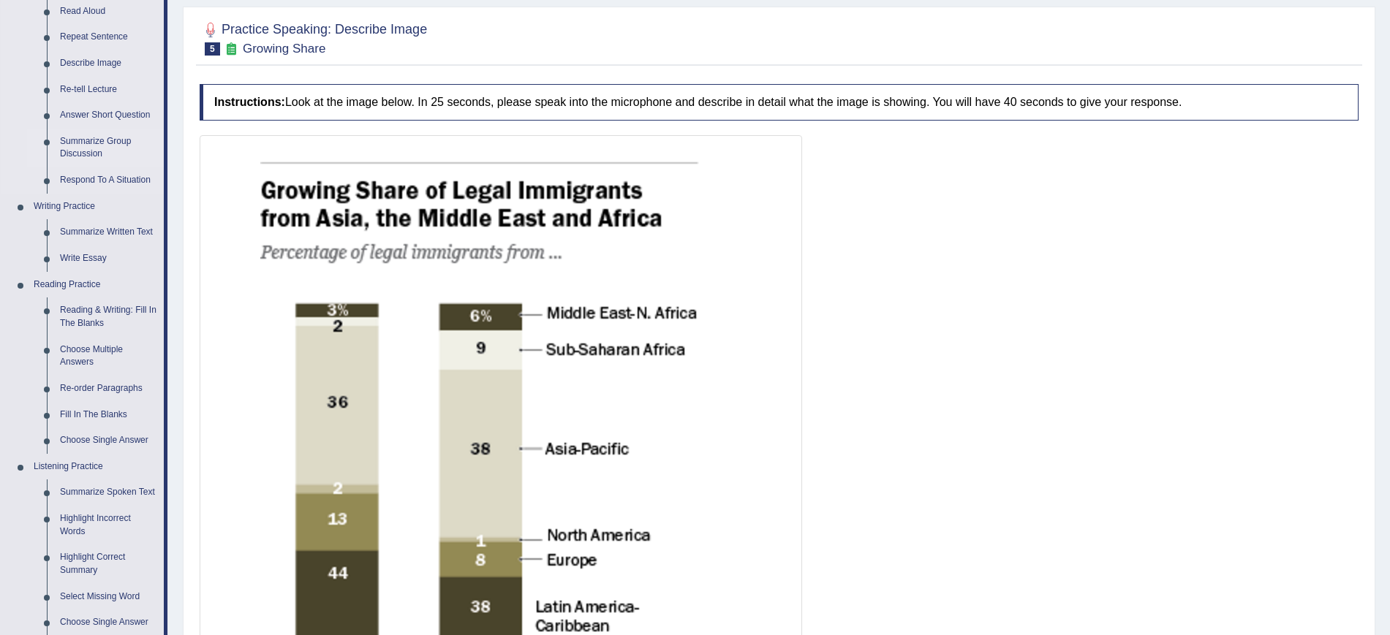
click at [84, 143] on link "Summarize Group Discussion" at bounding box center [108, 148] width 110 height 39
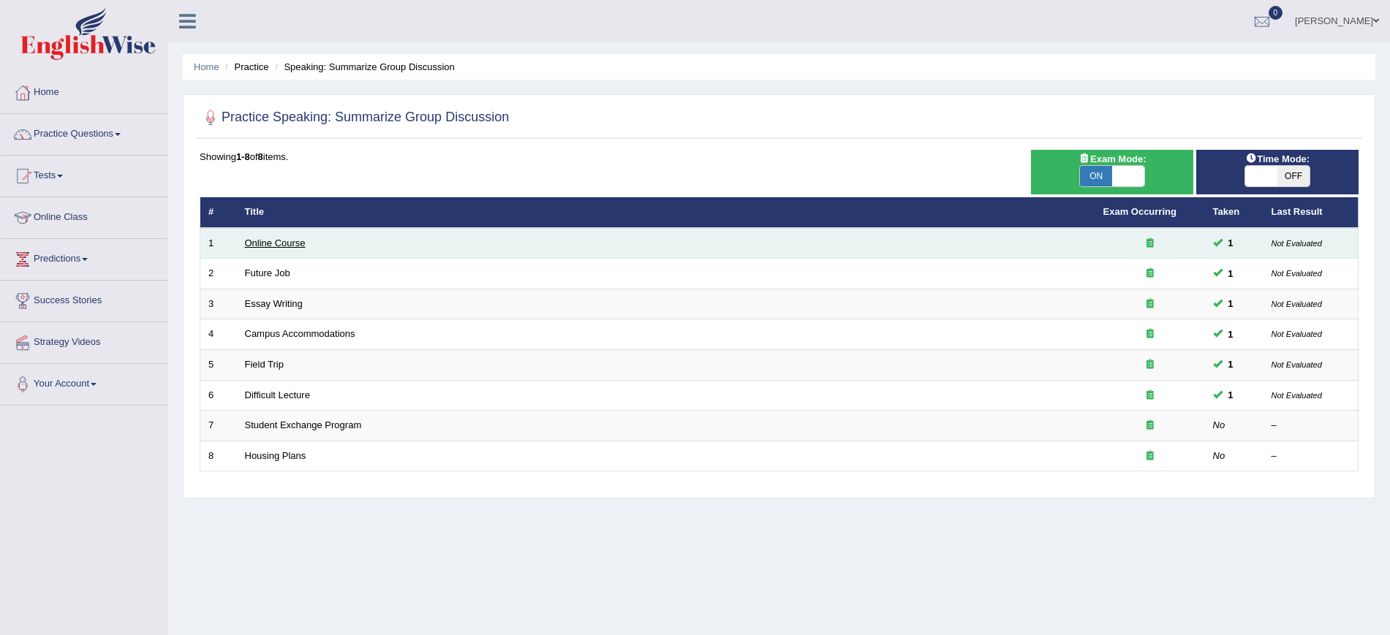
click at [286, 247] on link "Online Course" at bounding box center [275, 243] width 61 height 11
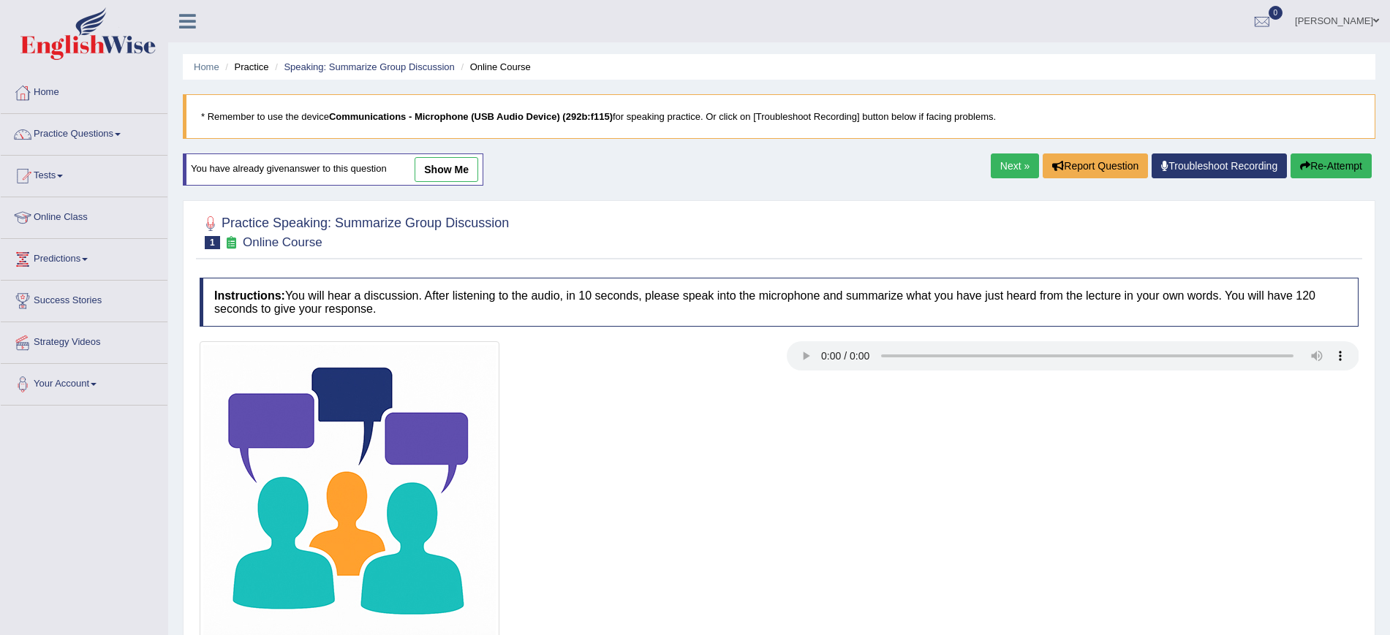
click at [434, 159] on link "show me" at bounding box center [447, 169] width 64 height 25
click at [475, 172] on div "Home Practice Speaking: Summarize Group Discussion Online Course * Remember to …" at bounding box center [779, 365] width 1222 height 731
click at [460, 170] on div "Home Practice Speaking: Summarize Group Discussion Online Course * Remember to …" at bounding box center [779, 365] width 1222 height 731
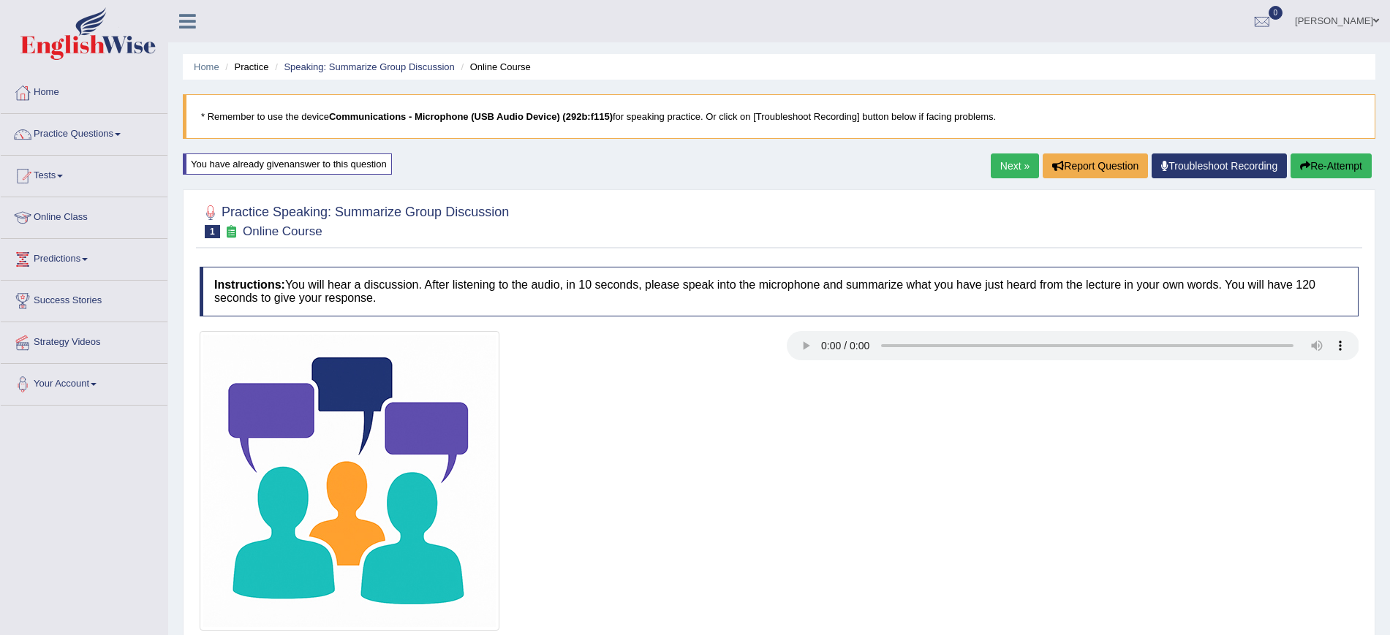
click at [469, 167] on div "Home Practice Speaking: Summarize Group Discussion Online Course * Remember to …" at bounding box center [779, 643] width 1222 height 1287
click at [999, 159] on link "Next »" at bounding box center [1015, 166] width 48 height 25
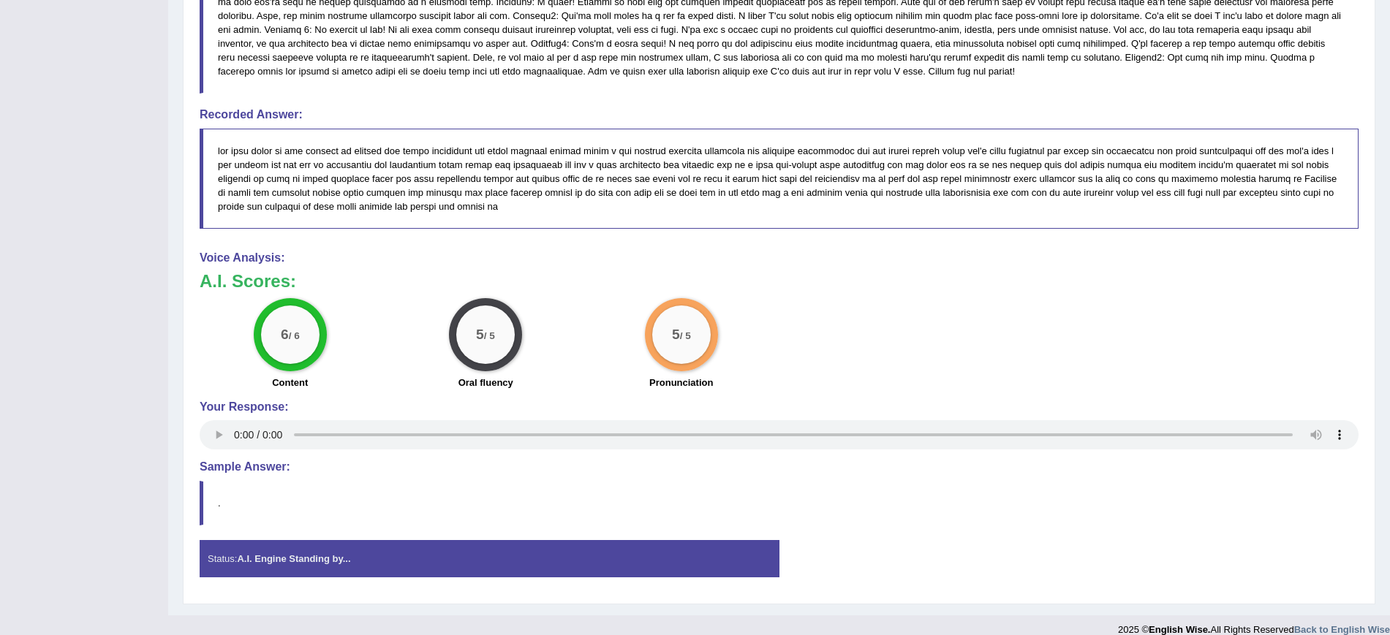
scroll to position [766, 0]
